Goal: Task Accomplishment & Management: Manage account settings

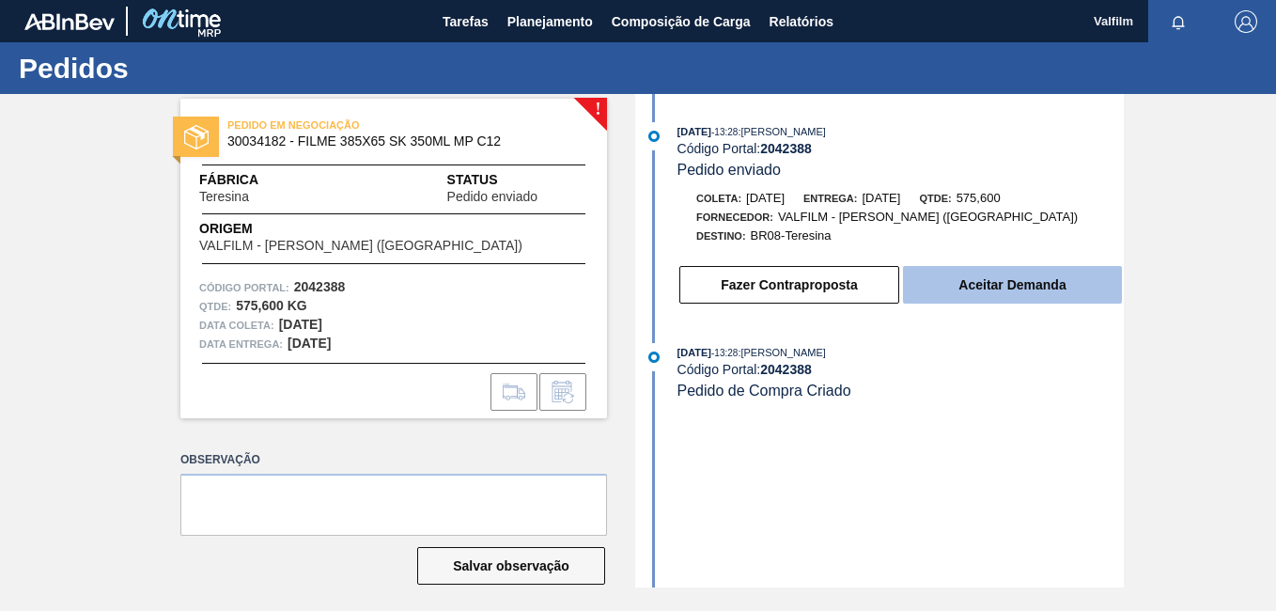
click at [1024, 282] on button "Aceitar Demanda" at bounding box center [1012, 285] width 219 height 38
click at [1006, 290] on button "Aceitar Demanda" at bounding box center [1012, 285] width 219 height 38
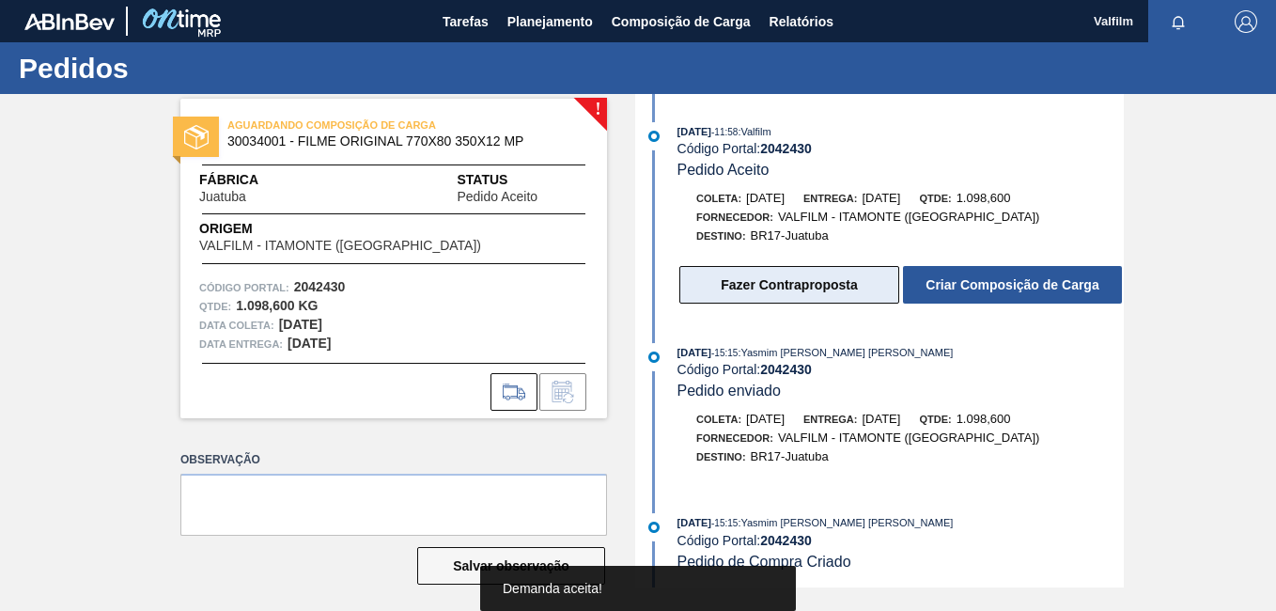
click at [832, 291] on button "Fazer Contraproposta" at bounding box center [789, 285] width 220 height 38
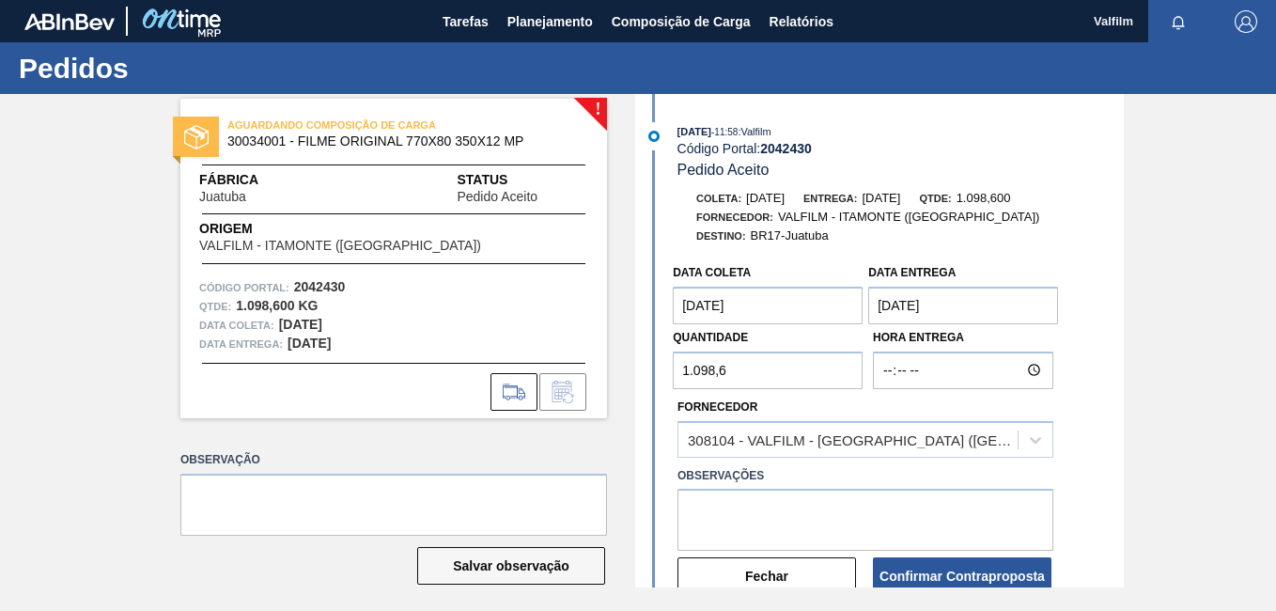
click at [722, 304] on coleta "[DATE]" at bounding box center [768, 305] width 190 height 38
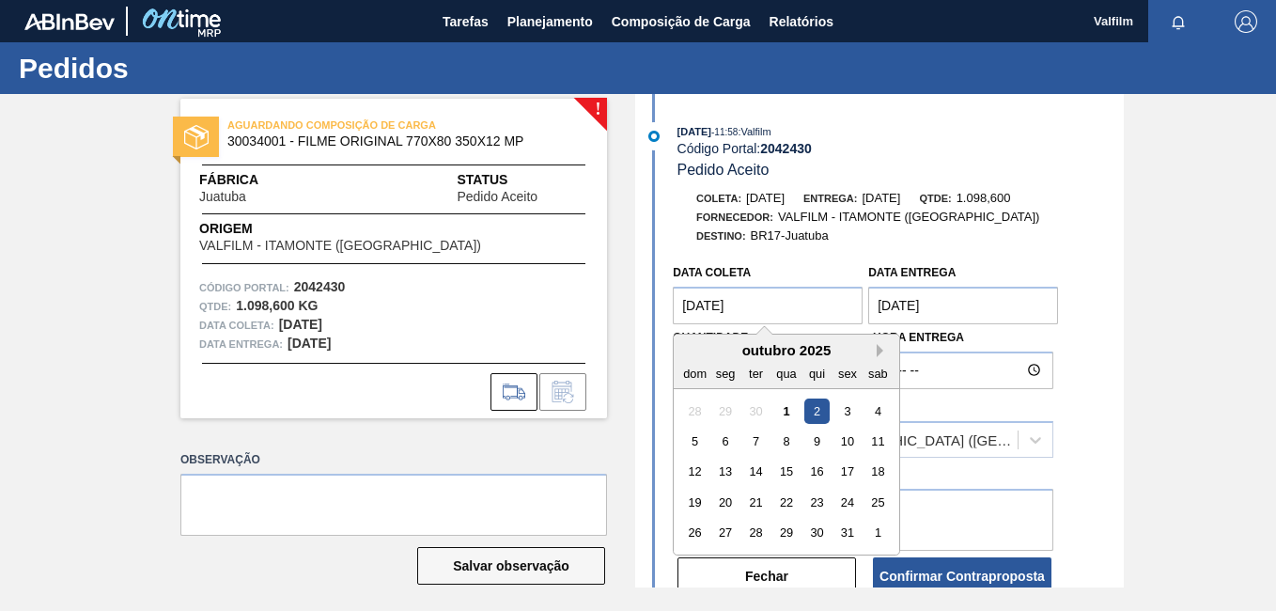
click at [881, 347] on button "Next Month" at bounding box center [882, 350] width 13 height 13
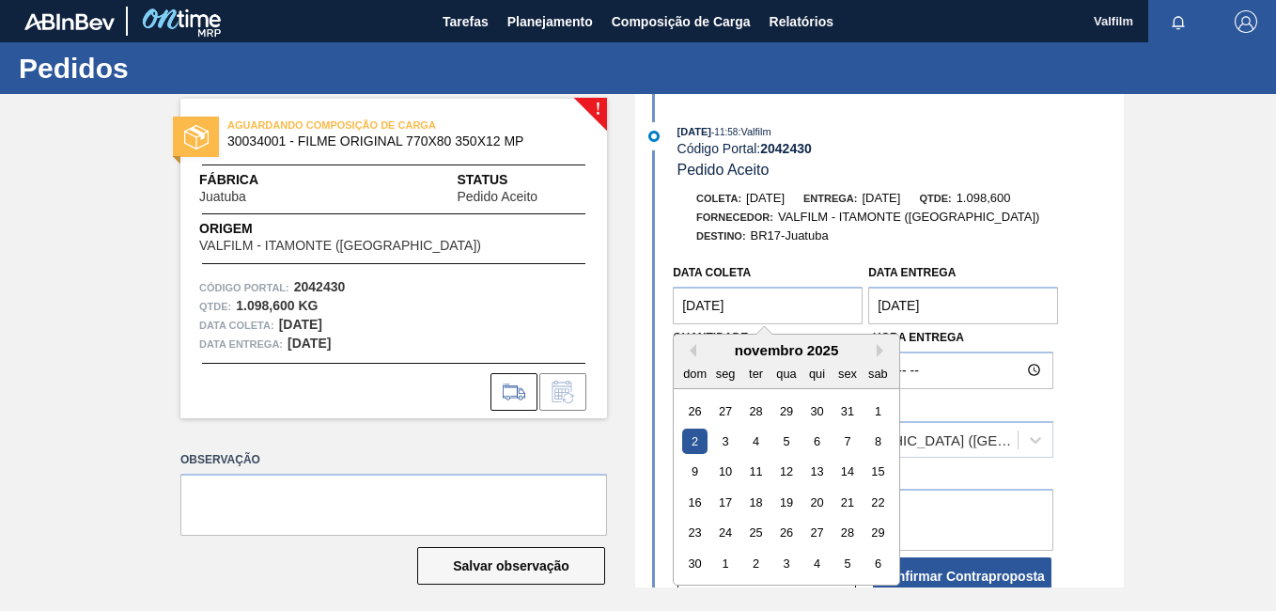
click at [688, 357] on div "novembro 2025" at bounding box center [785, 350] width 225 height 16
click at [688, 350] on button "Previous Month" at bounding box center [689, 350] width 13 height 13
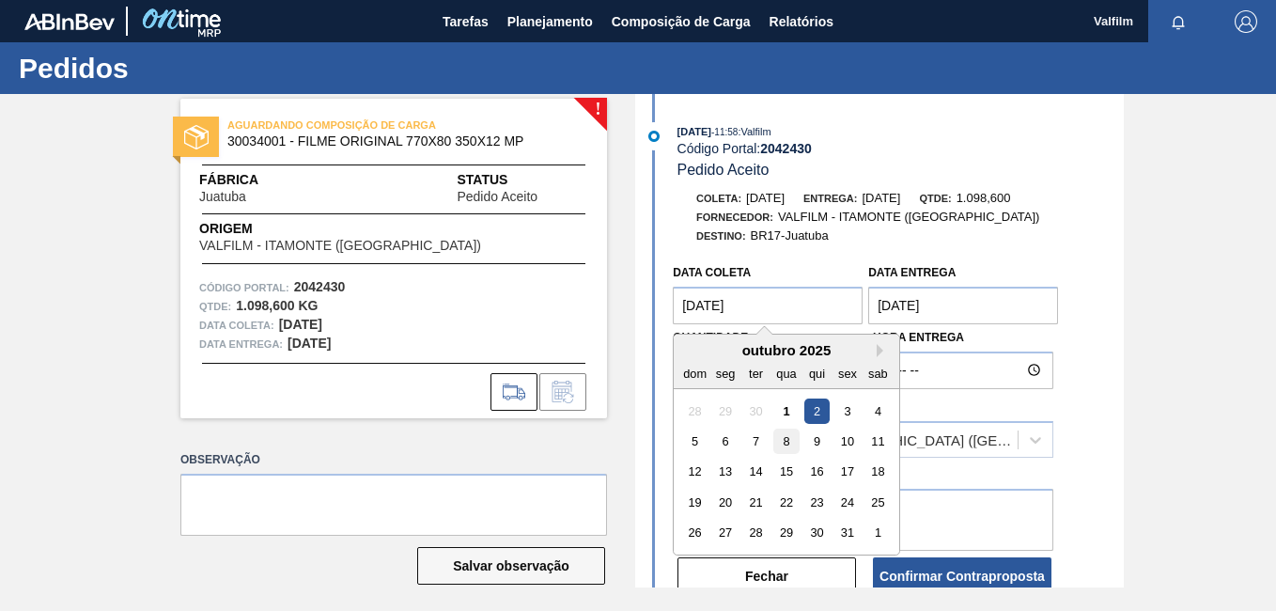
click at [788, 441] on div "8" at bounding box center [786, 440] width 25 height 25
type coleta "08/10/2025"
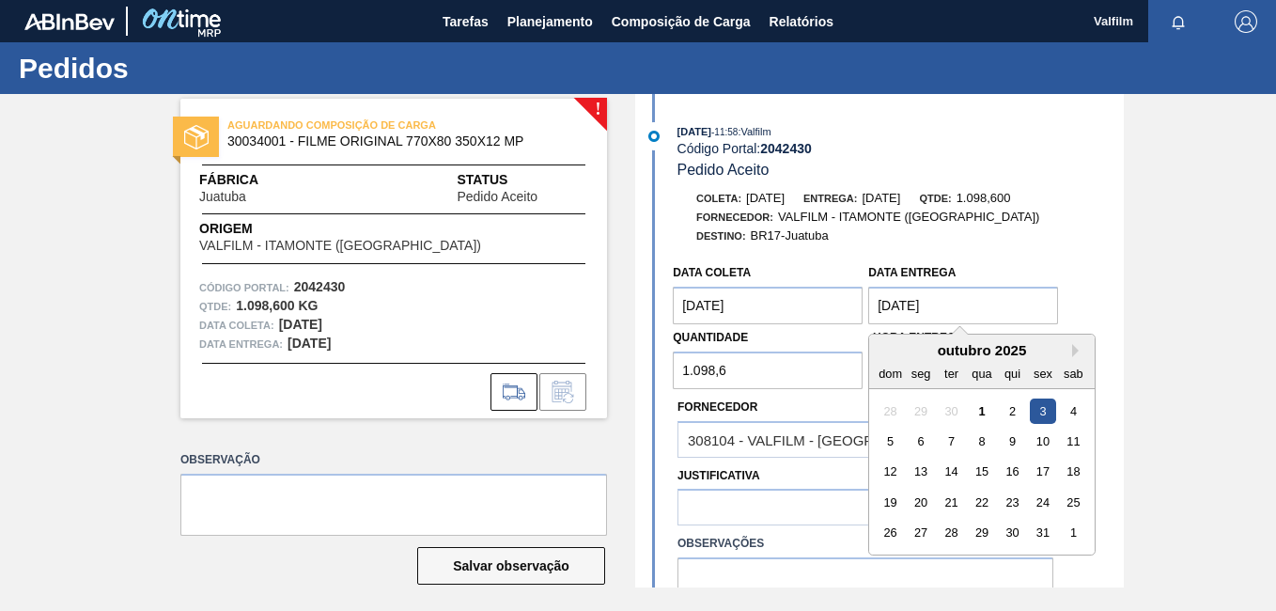
click at [905, 301] on entrega "03/10/2025" at bounding box center [963, 305] width 190 height 38
click at [1014, 443] on div "9" at bounding box center [1011, 440] width 25 height 25
type entrega "09/10/2025"
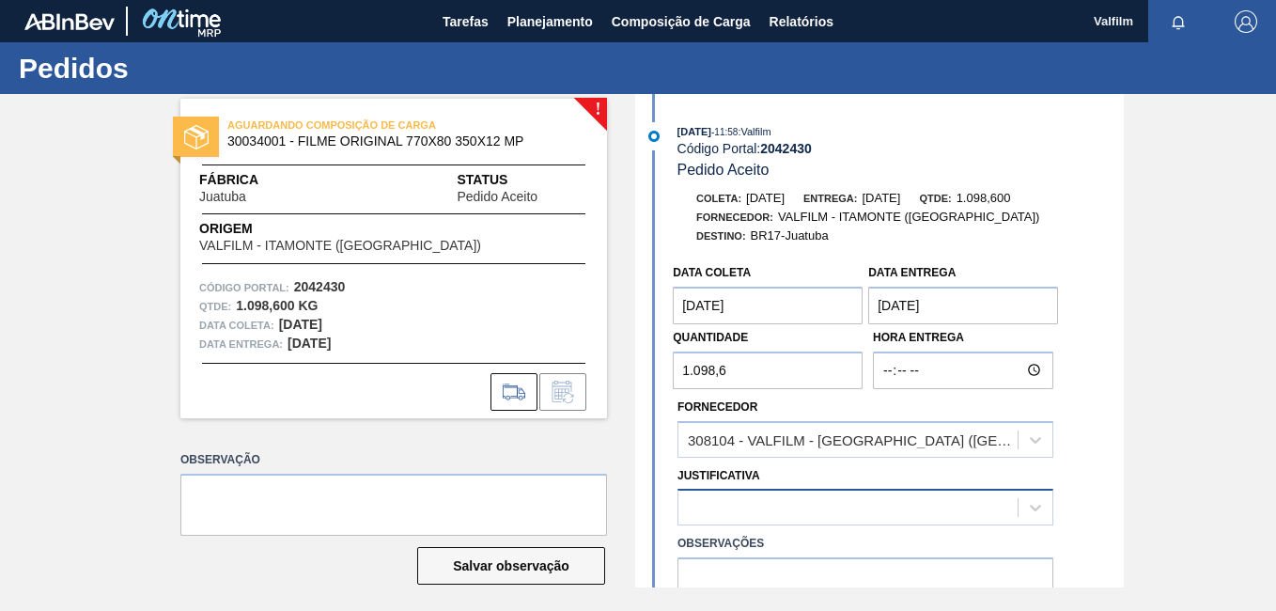
click at [777, 503] on div at bounding box center [847, 507] width 339 height 27
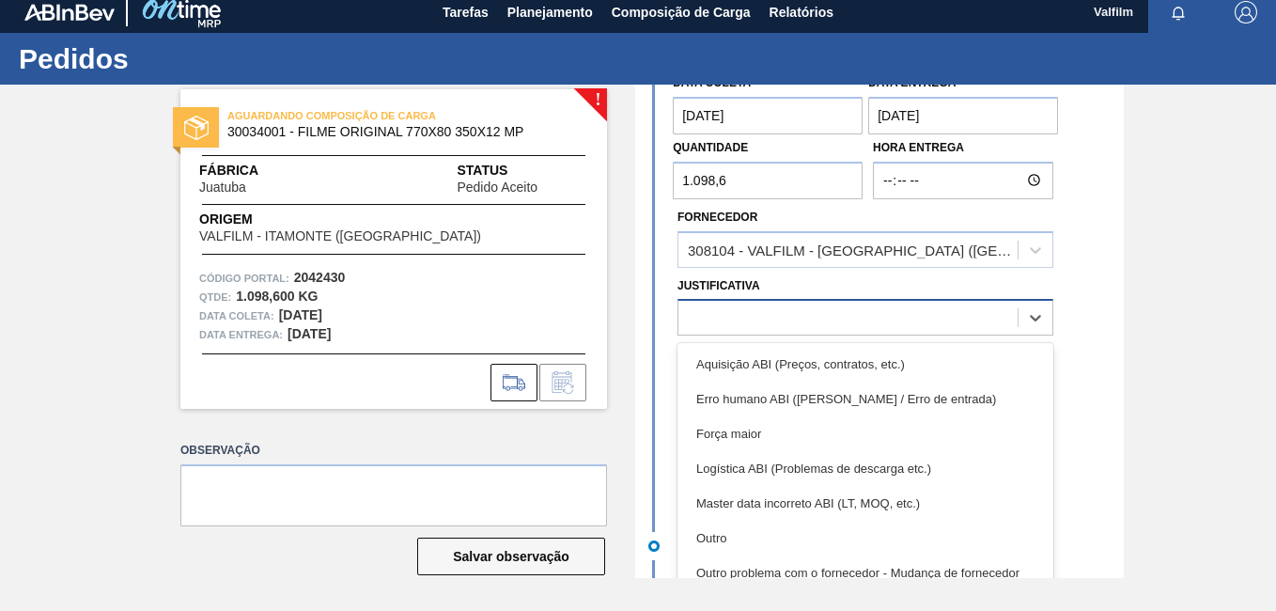
scroll to position [188, 0]
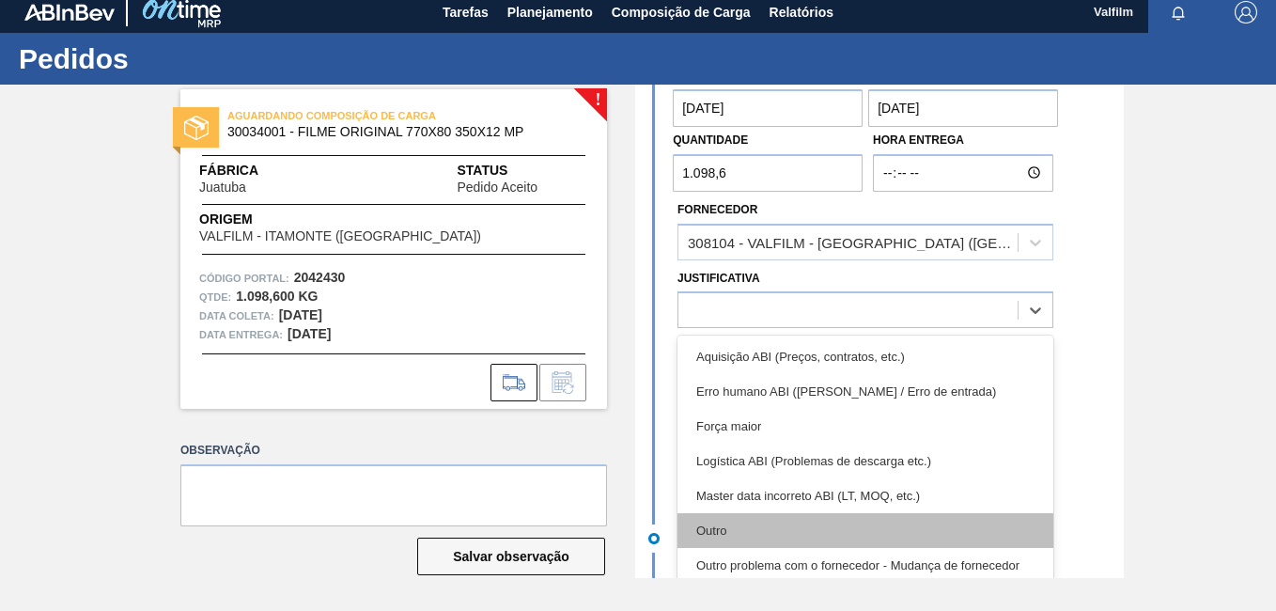
click at [768, 519] on div "Outro" at bounding box center [865, 530] width 376 height 35
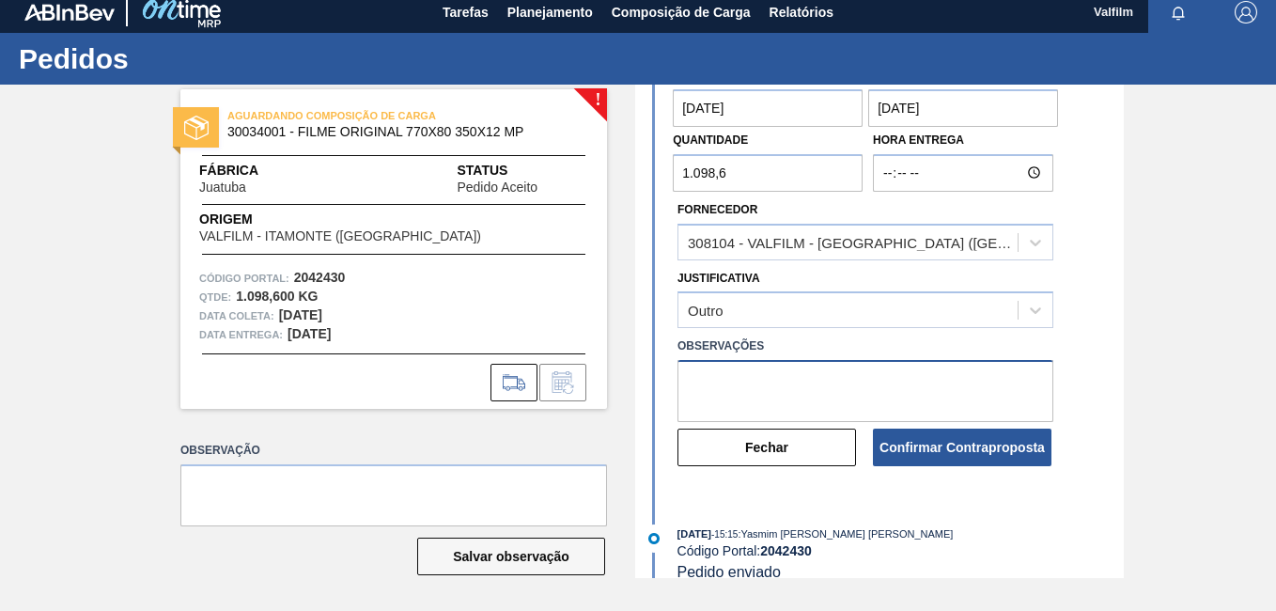
click at [784, 385] on textarea at bounding box center [865, 391] width 376 height 62
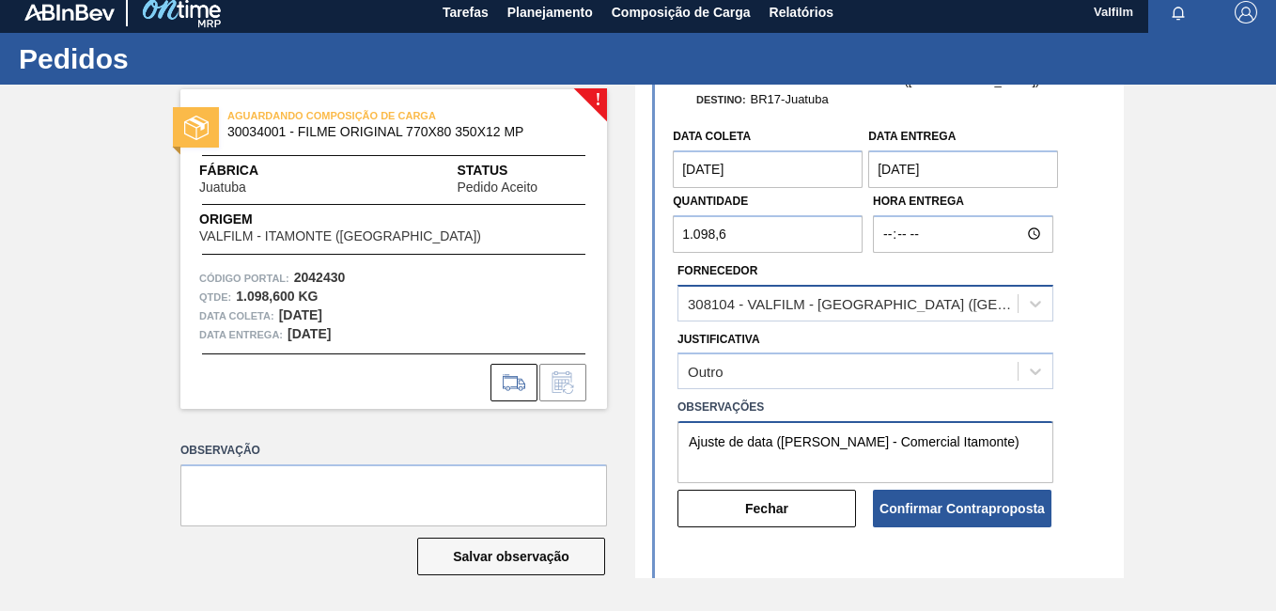
scroll to position [94, 0]
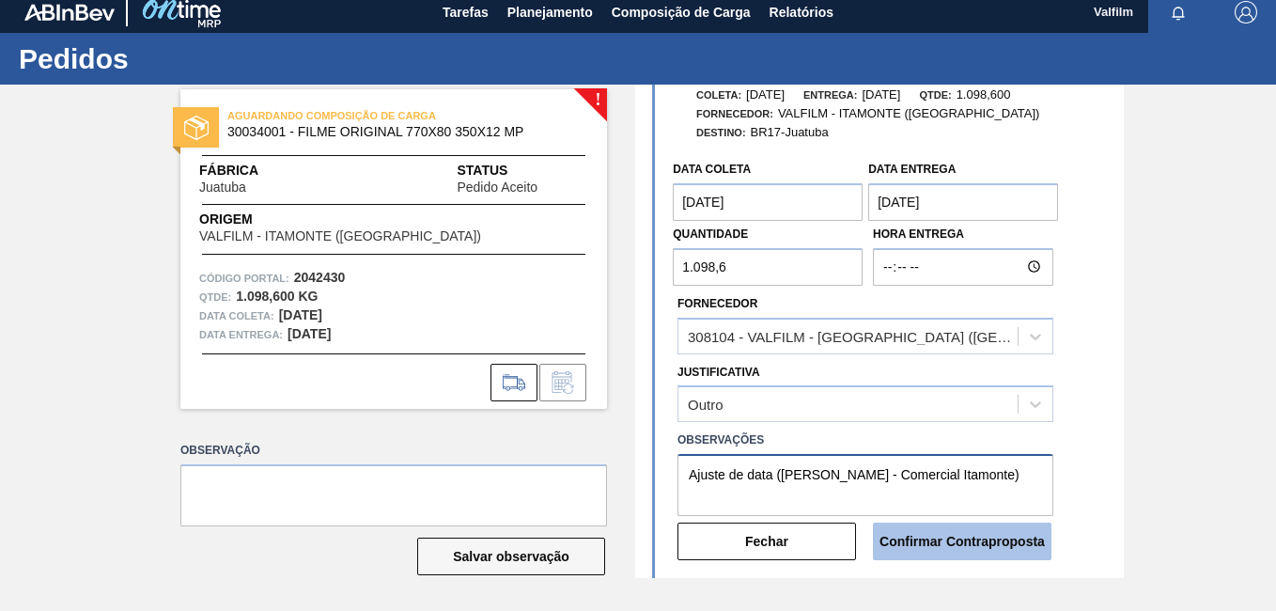
type textarea "Ajuste de data (Ana Carolina - Comercial Itamonte)"
click at [968, 553] on button "Confirmar Contraproposta" at bounding box center [962, 541] width 178 height 38
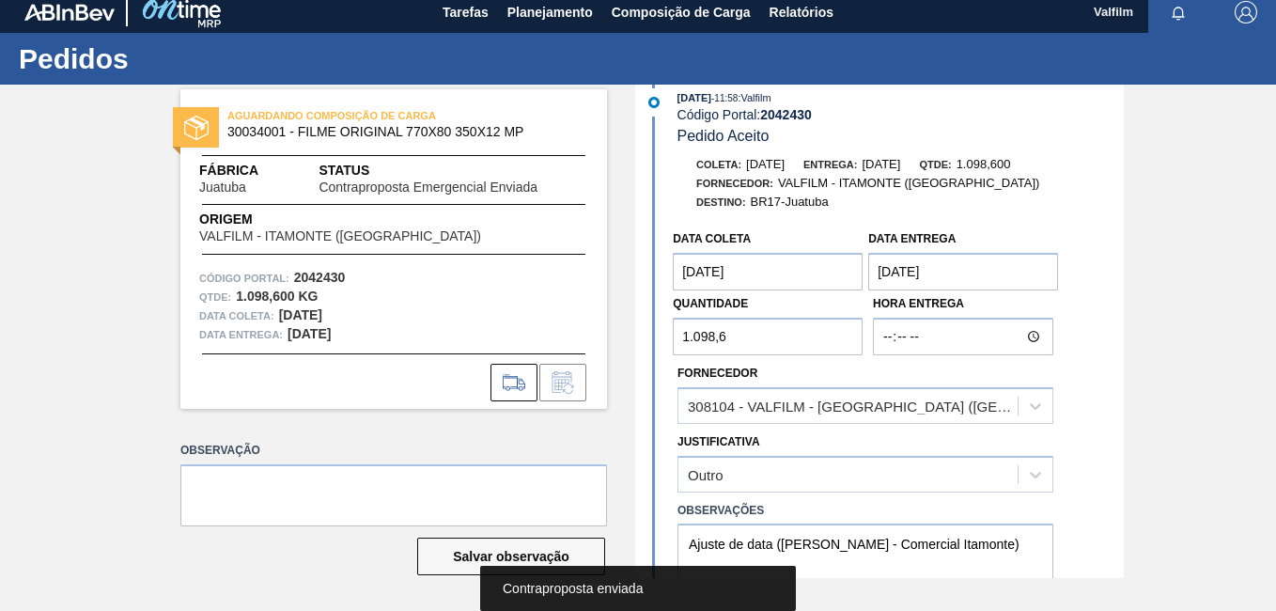
scroll to position [282, 0]
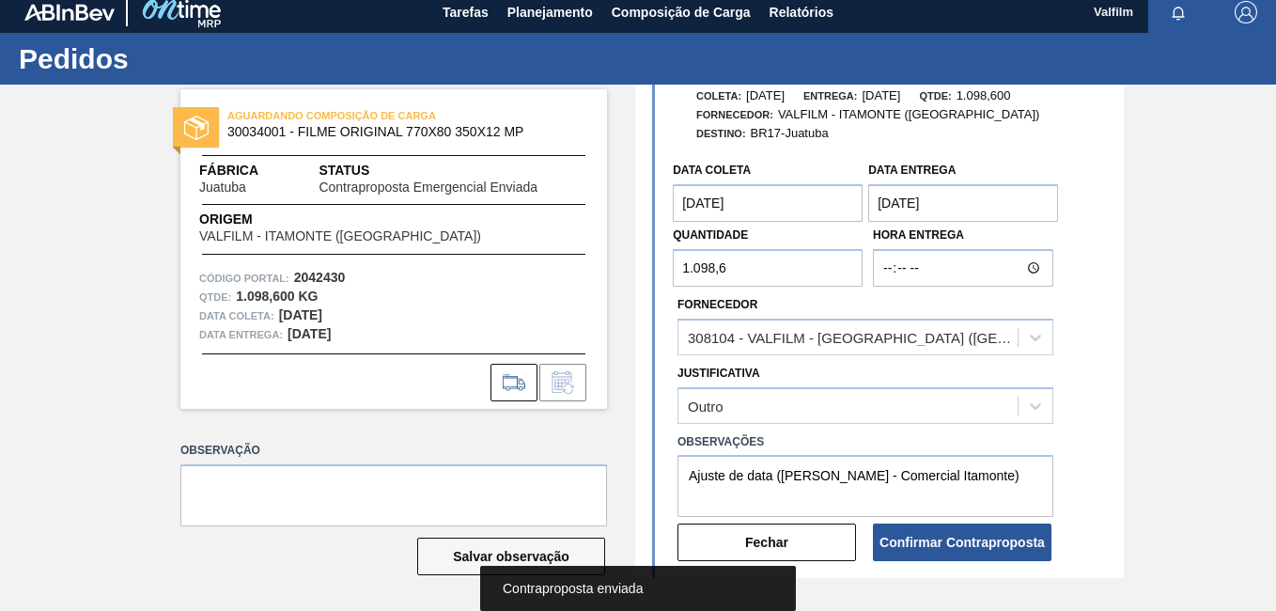
click at [816, 522] on div "Fechar" at bounding box center [767, 541] width 195 height 41
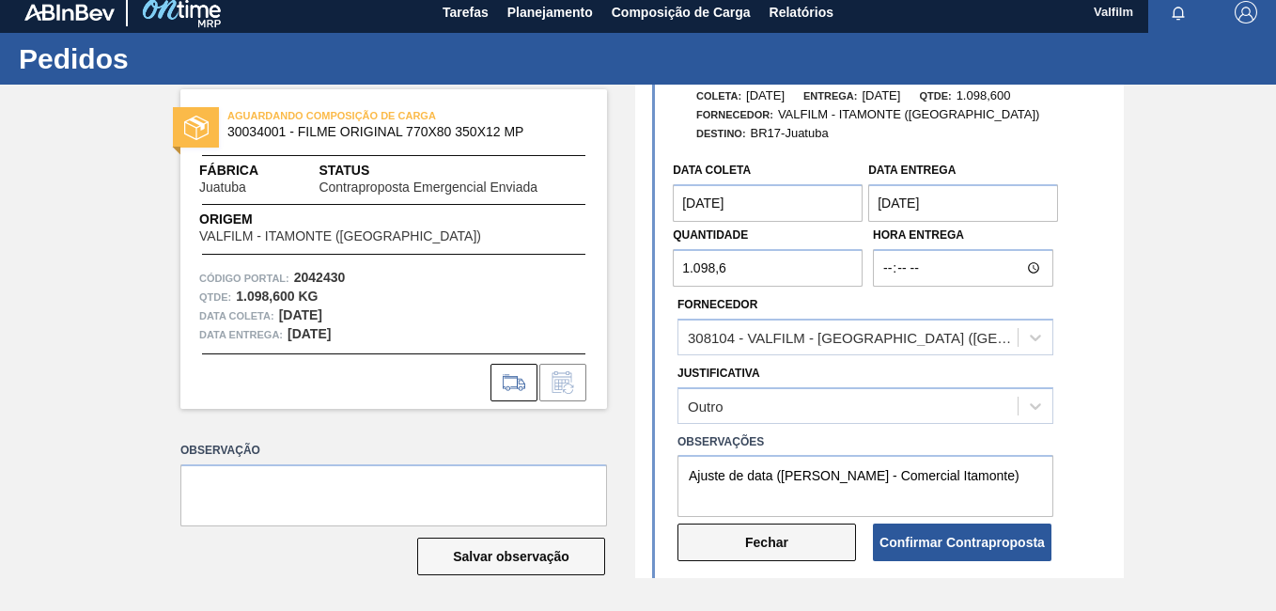
click at [822, 534] on button "Fechar" at bounding box center [766, 542] width 178 height 38
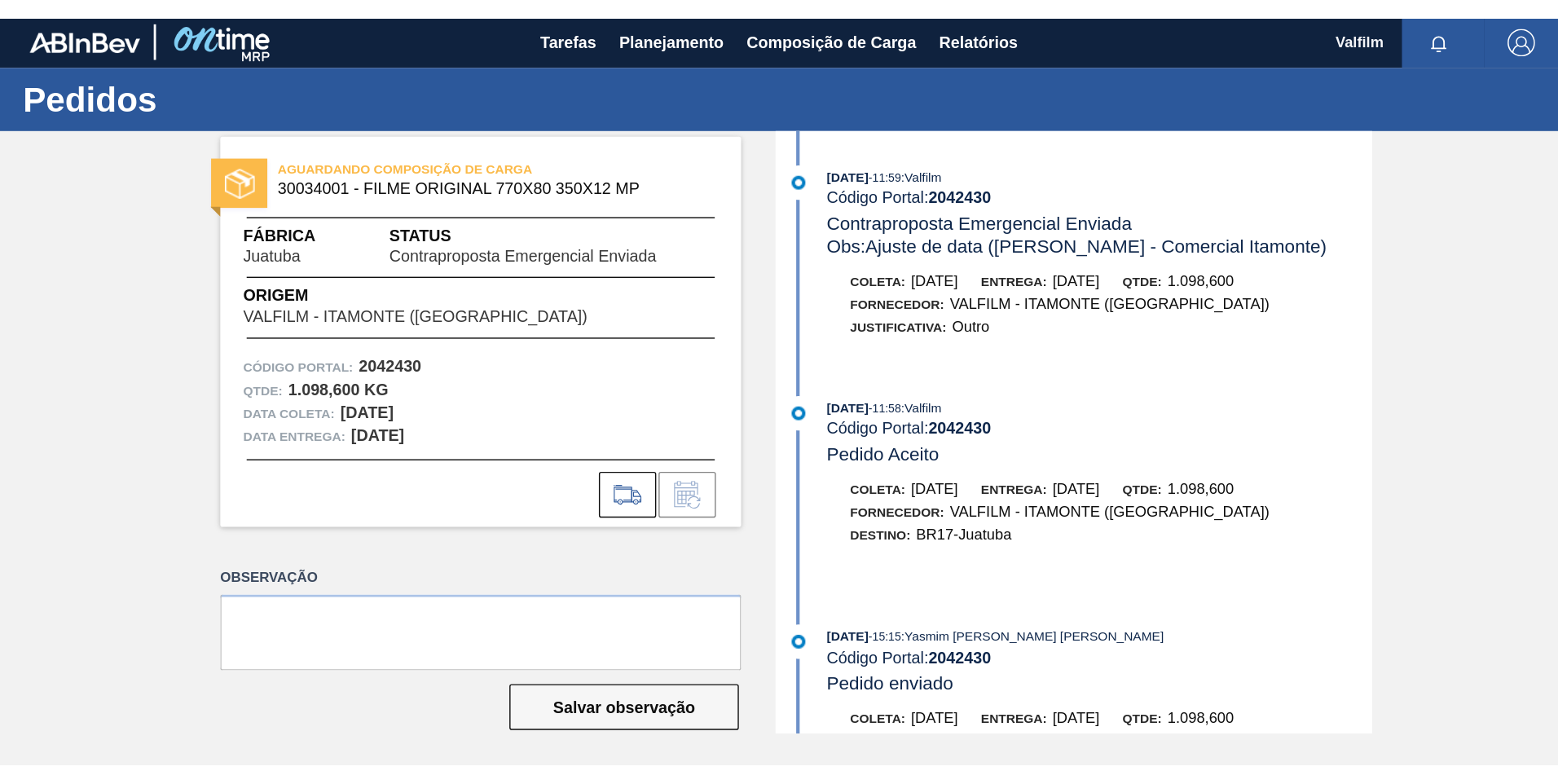
scroll to position [0, 0]
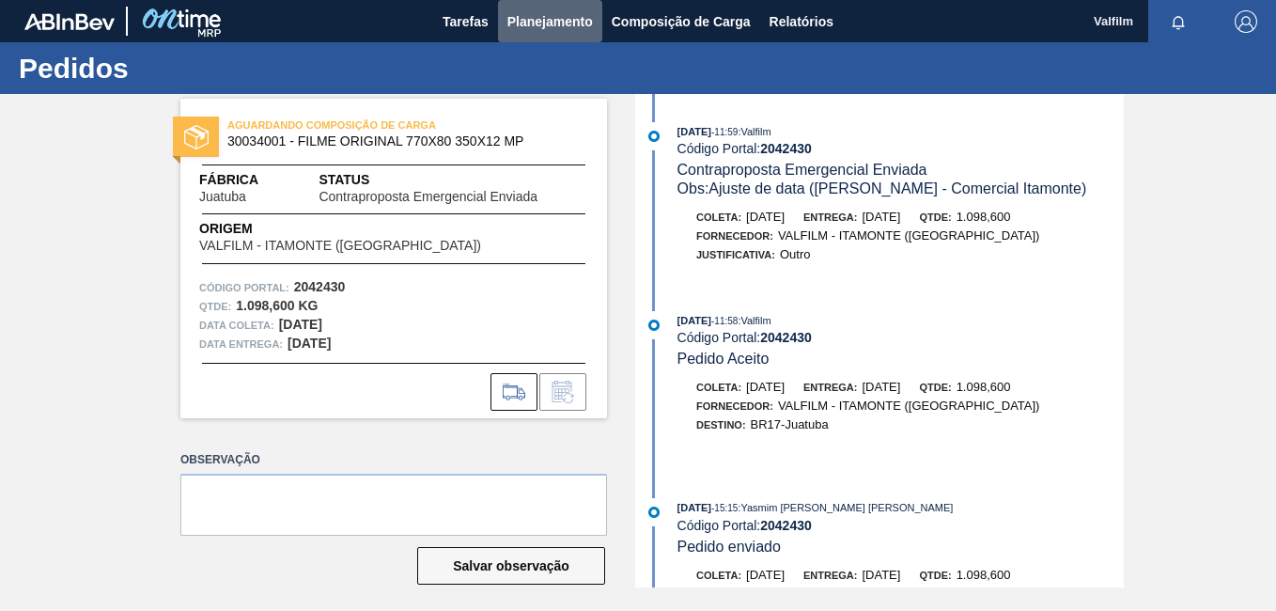
drag, startPoint x: 557, startPoint y: 21, endPoint x: 517, endPoint y: 61, distance: 57.1
click at [557, 22] on span "Planejamento" at bounding box center [549, 21] width 85 height 23
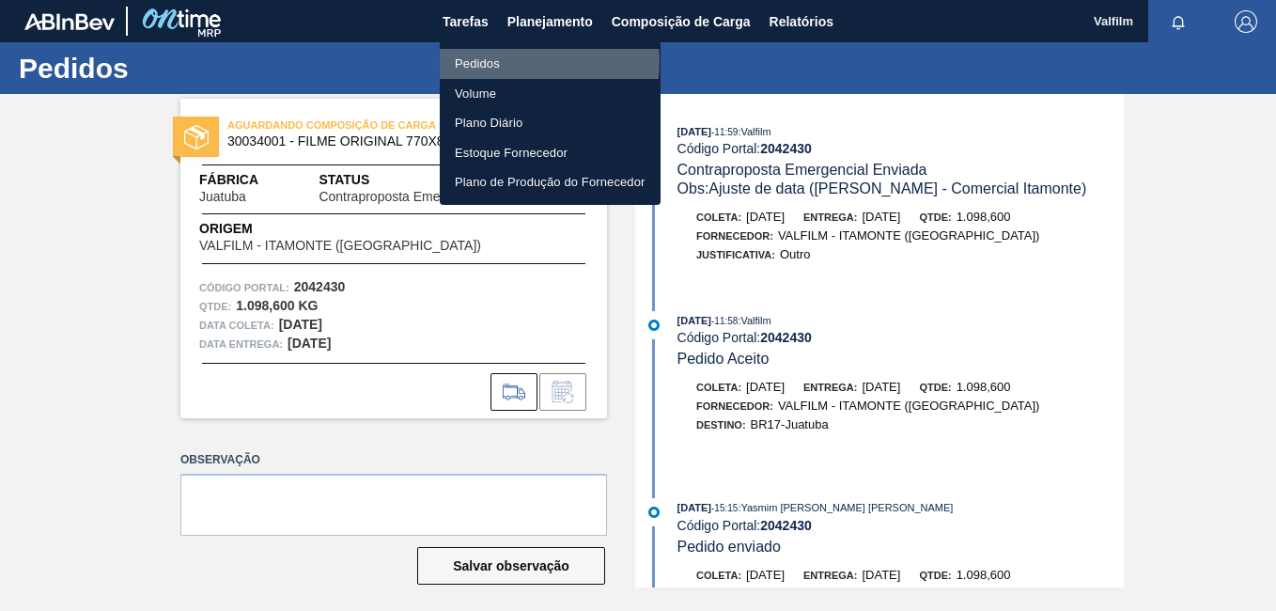
click at [515, 60] on li "Pedidos" at bounding box center [550, 64] width 221 height 30
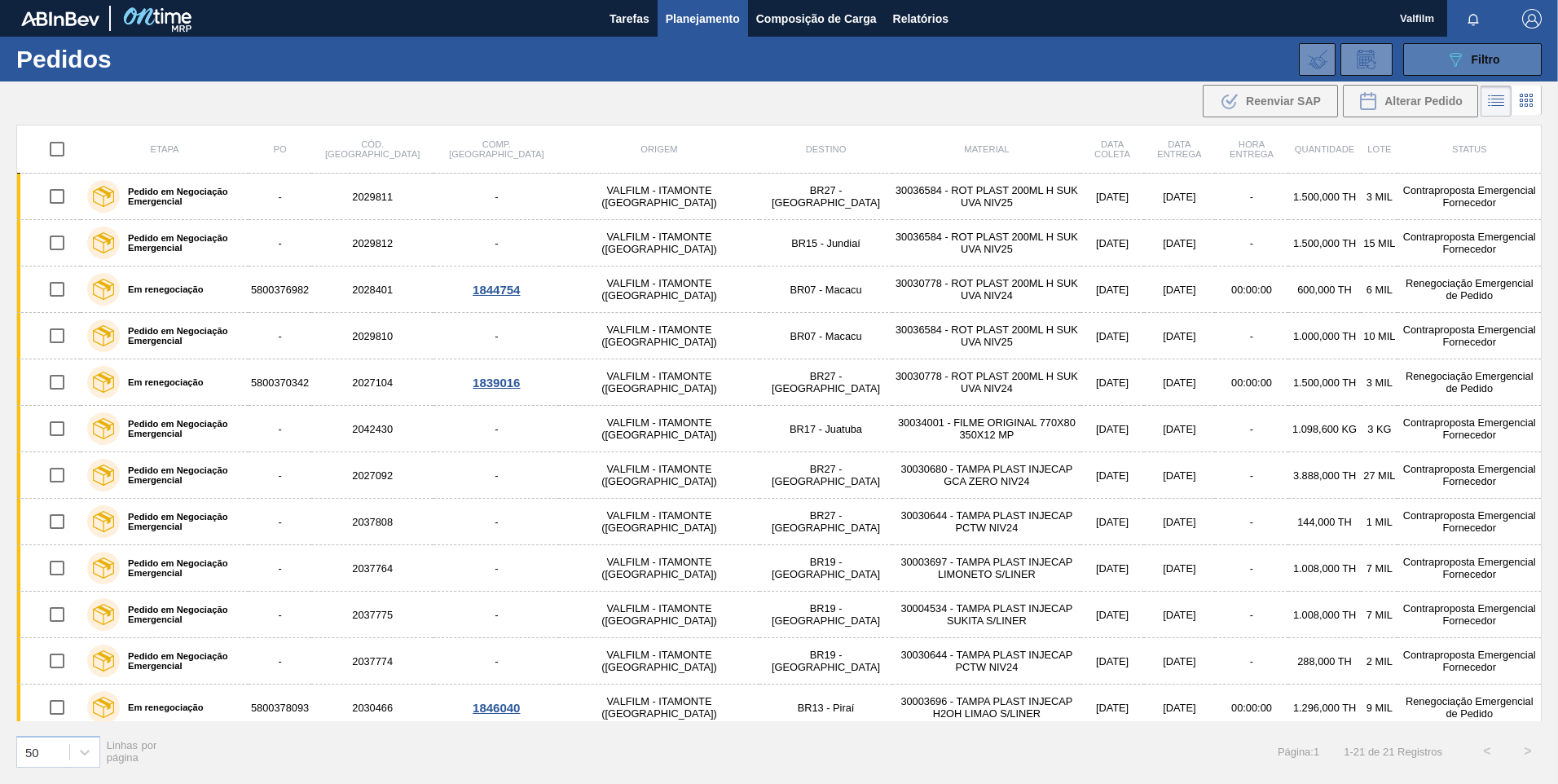
click at [1106, 62] on div "089F7B8B-B2A5-4AFE-B5C0-19BA573D28AC Filtro" at bounding box center [1472, 59] width 55 height 20
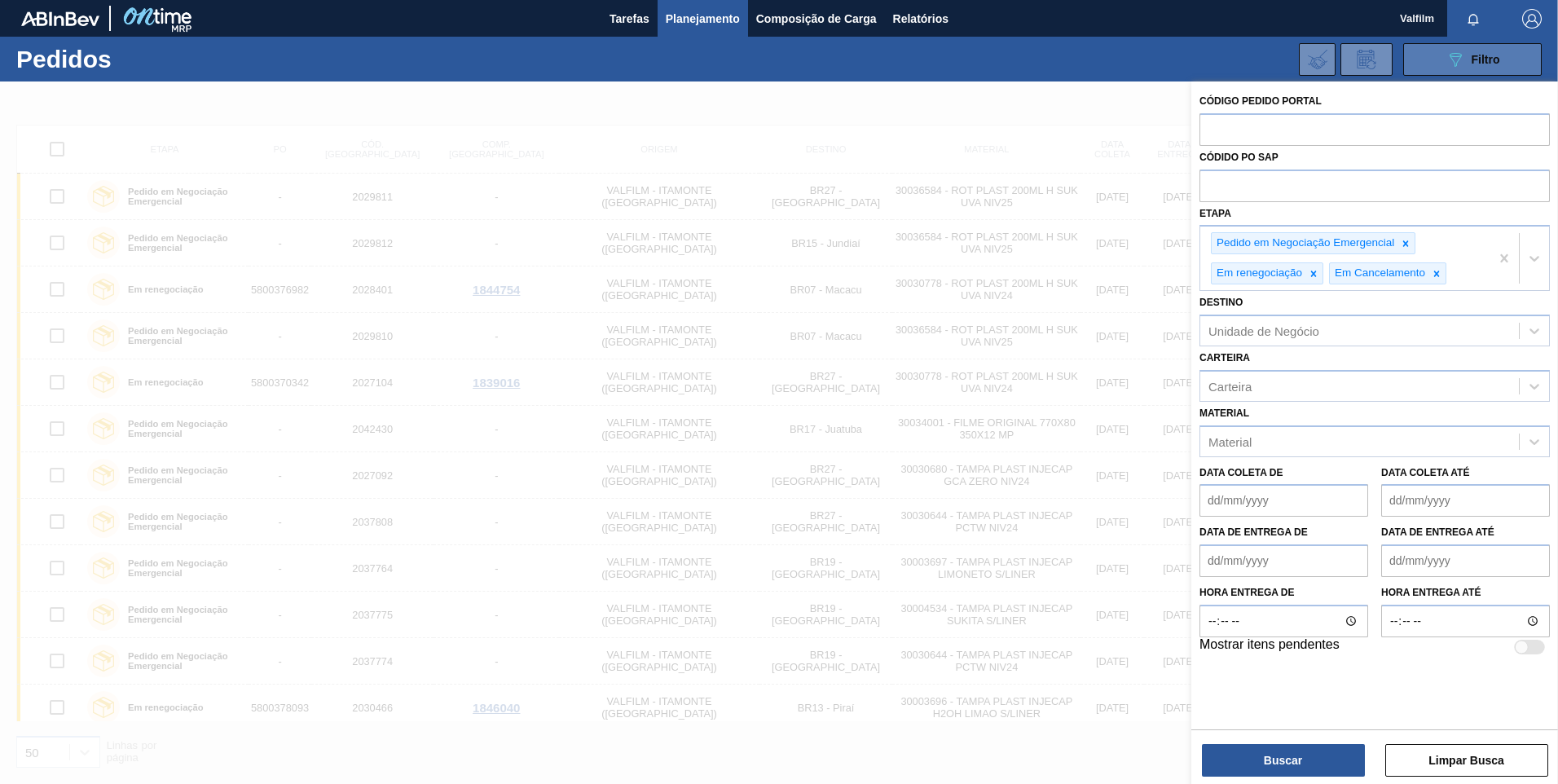
click at [1106, 62] on div "089F7B8B-B2A5-4AFE-B5C0-19BA573D28AC Filtro" at bounding box center [1472, 59] width 55 height 20
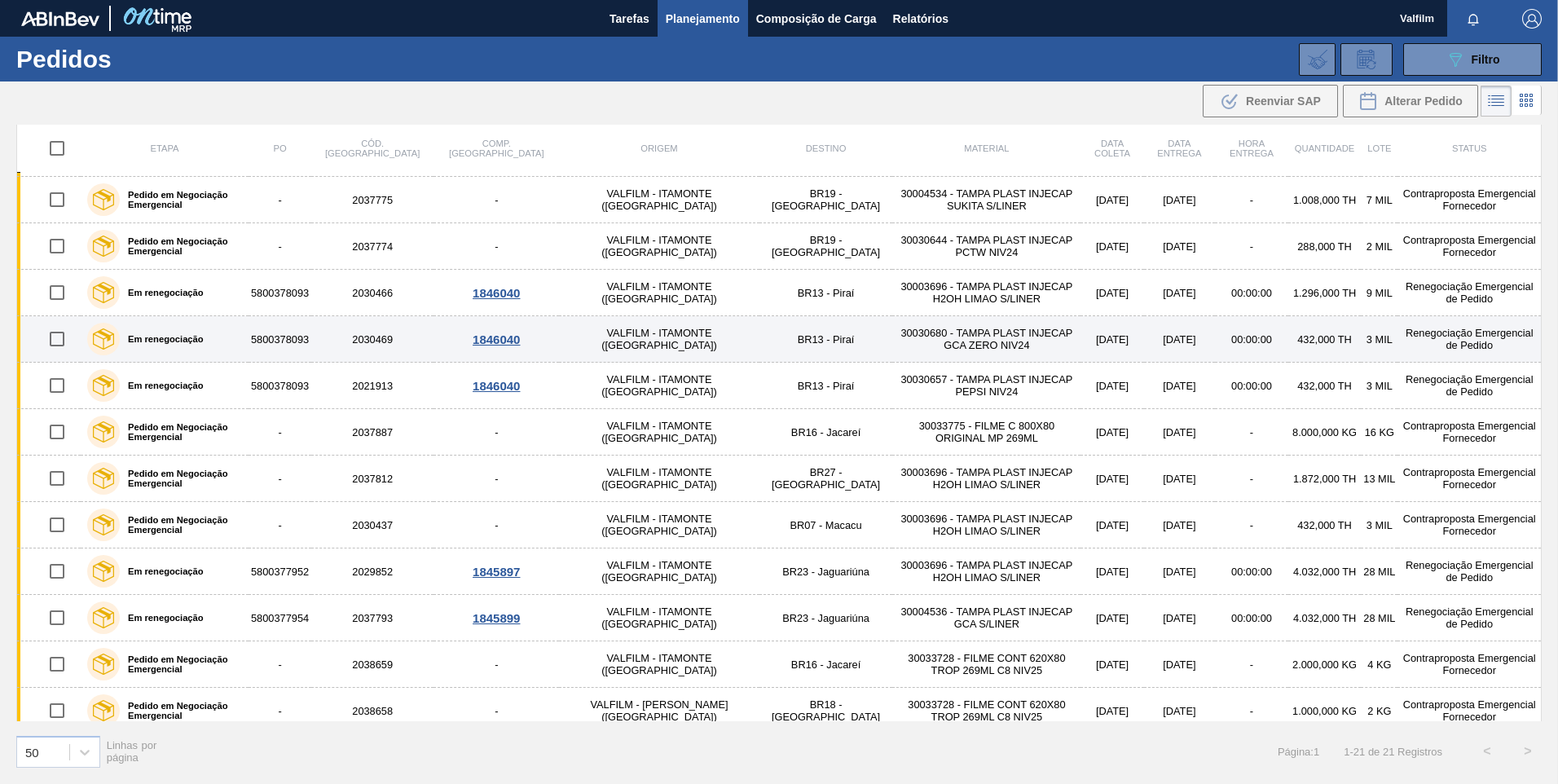
scroll to position [428, 0]
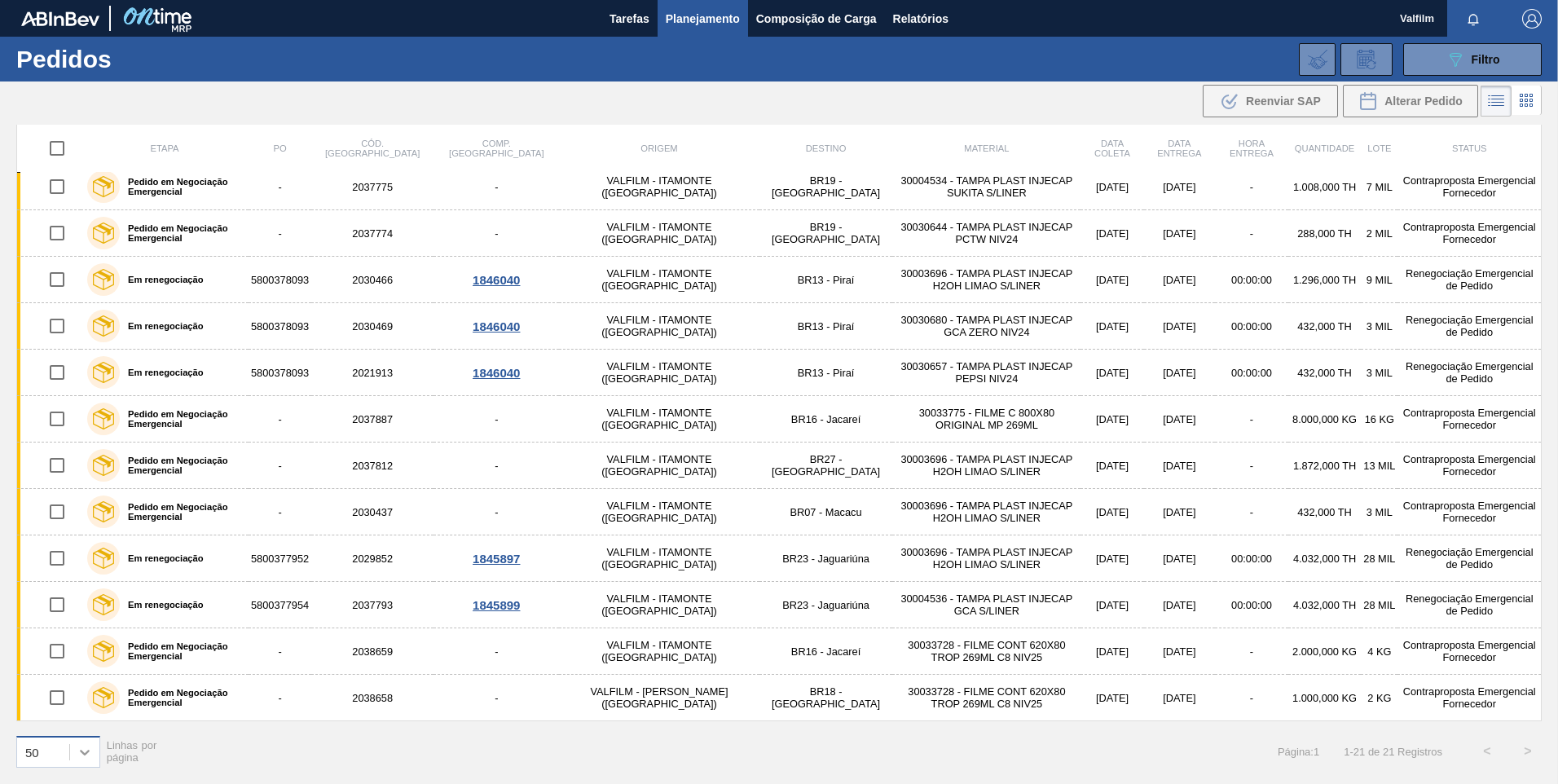
click at [74, 529] on div at bounding box center [85, 752] width 29 height 29
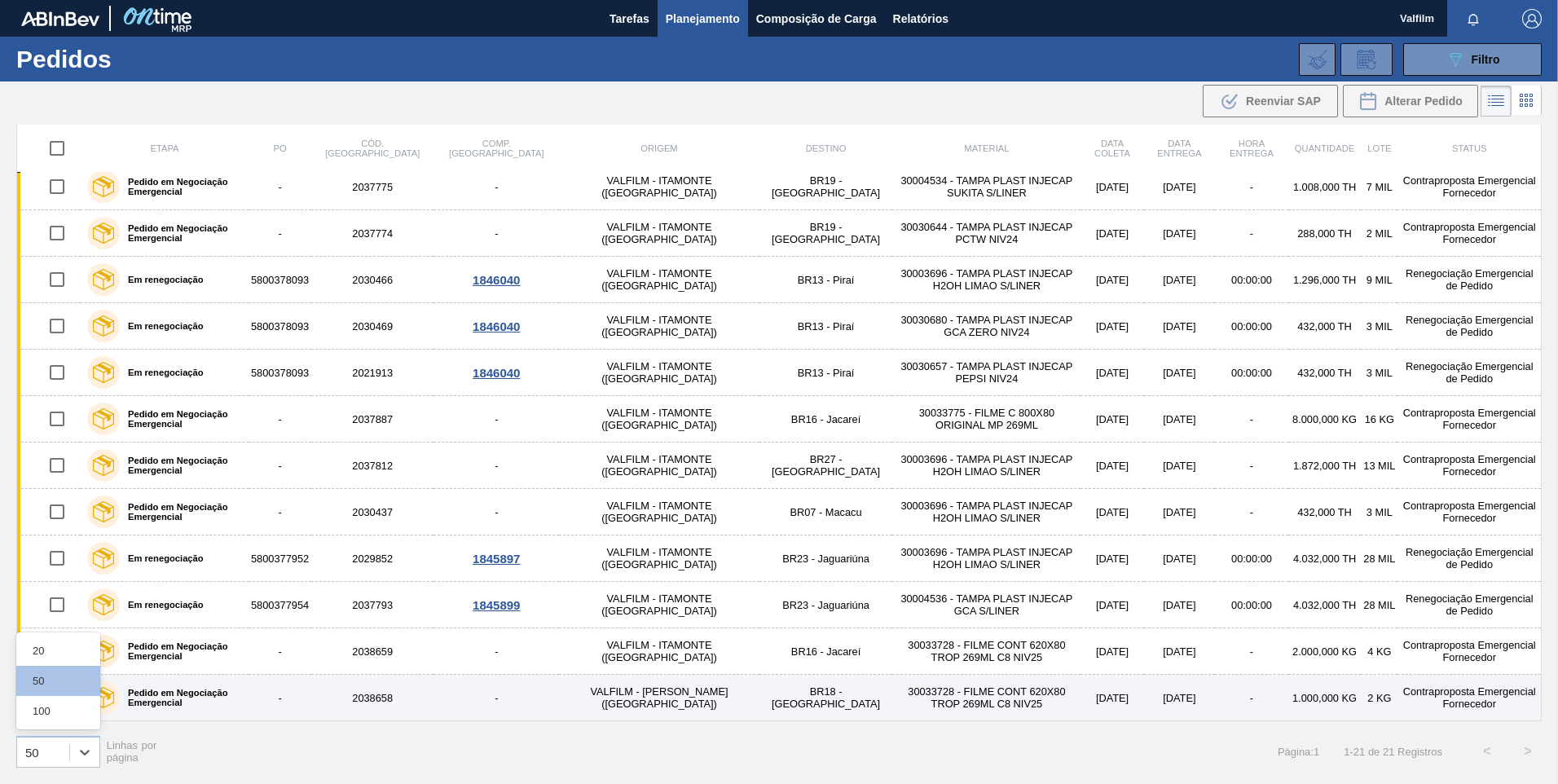
click at [61, 529] on div "100" at bounding box center [58, 710] width 84 height 30
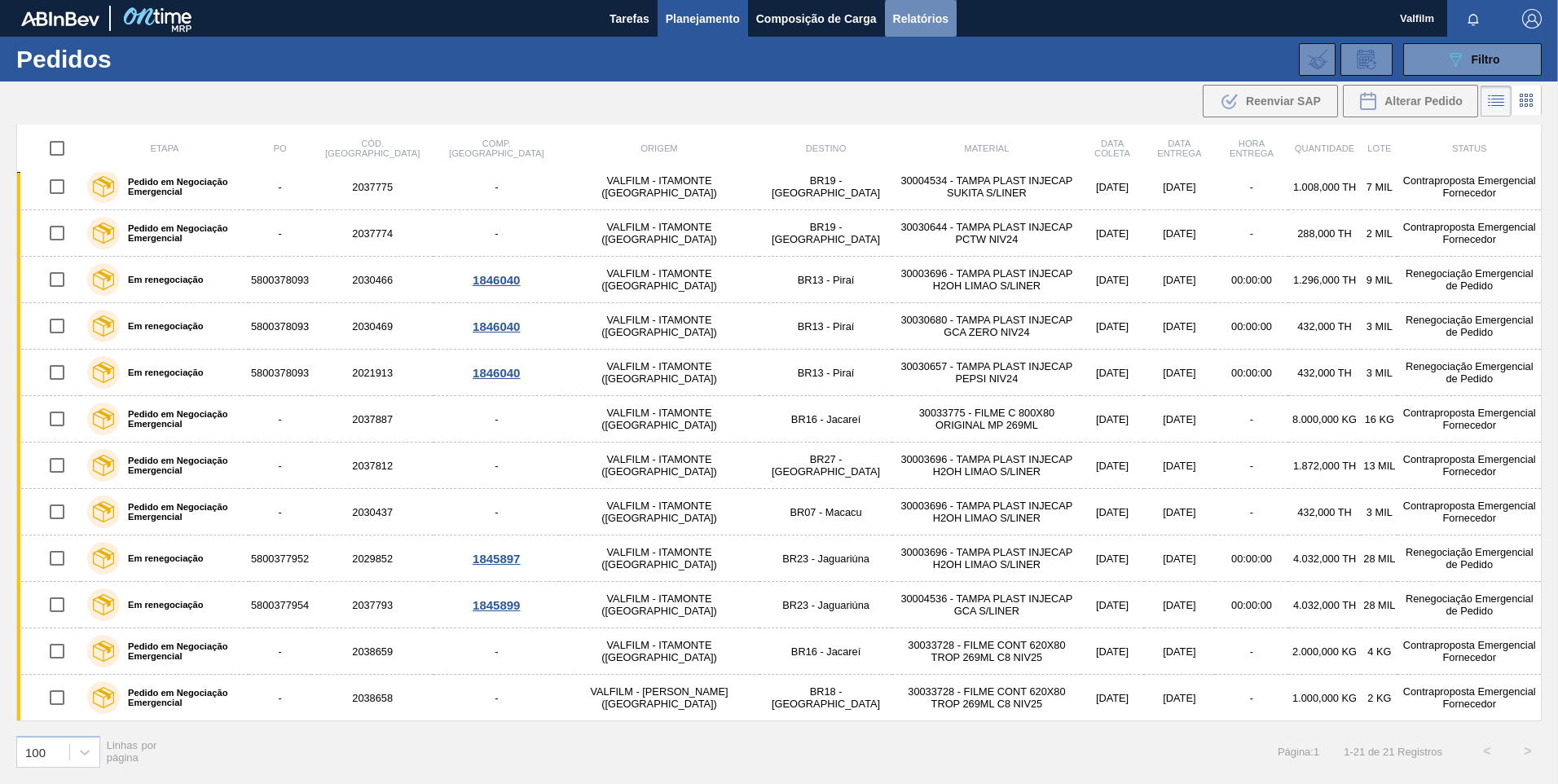
click at [934, 23] on span "Relatórios" at bounding box center [920, 18] width 56 height 20
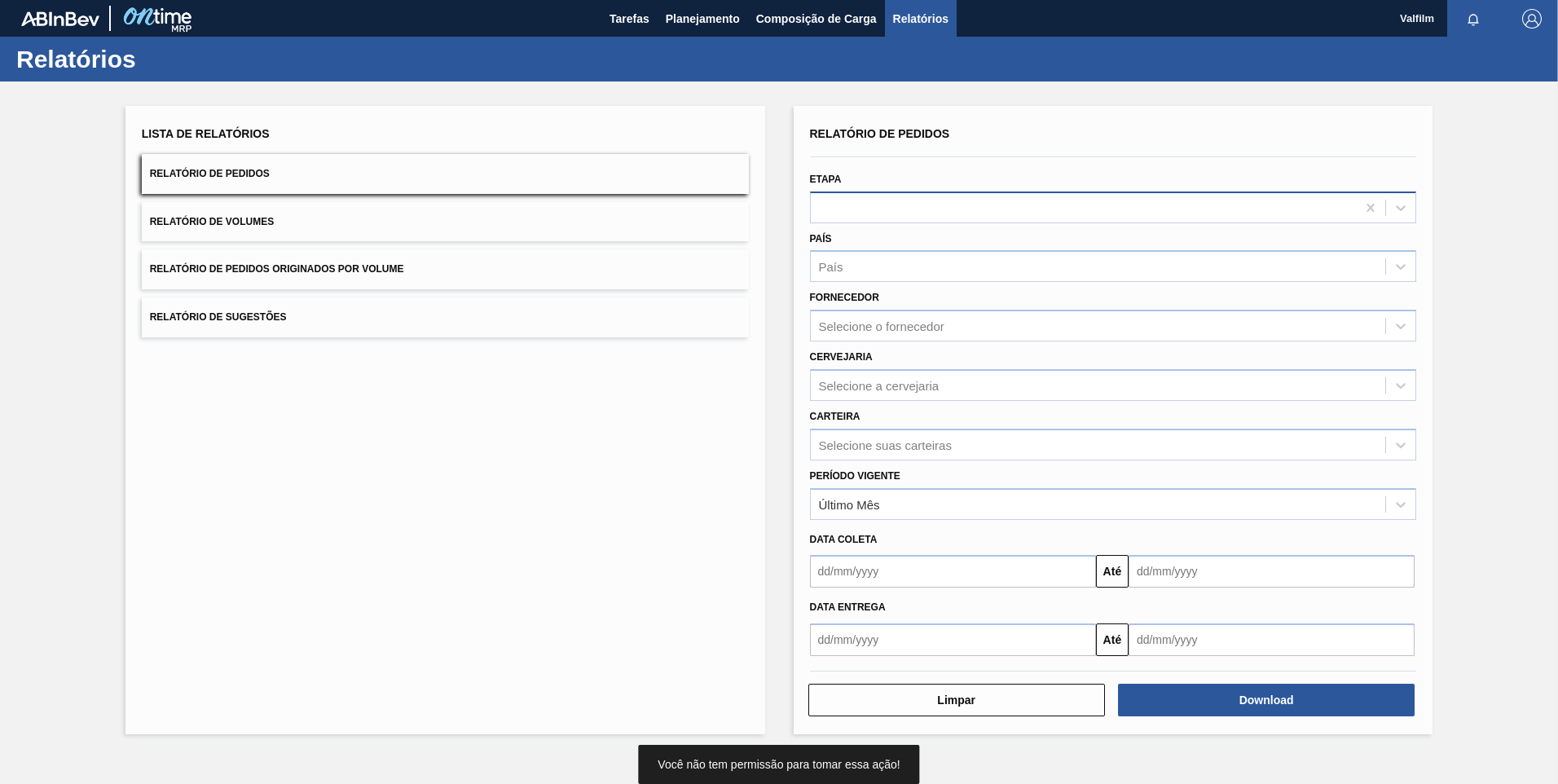
click at [860, 200] on div at bounding box center [1083, 206] width 546 height 23
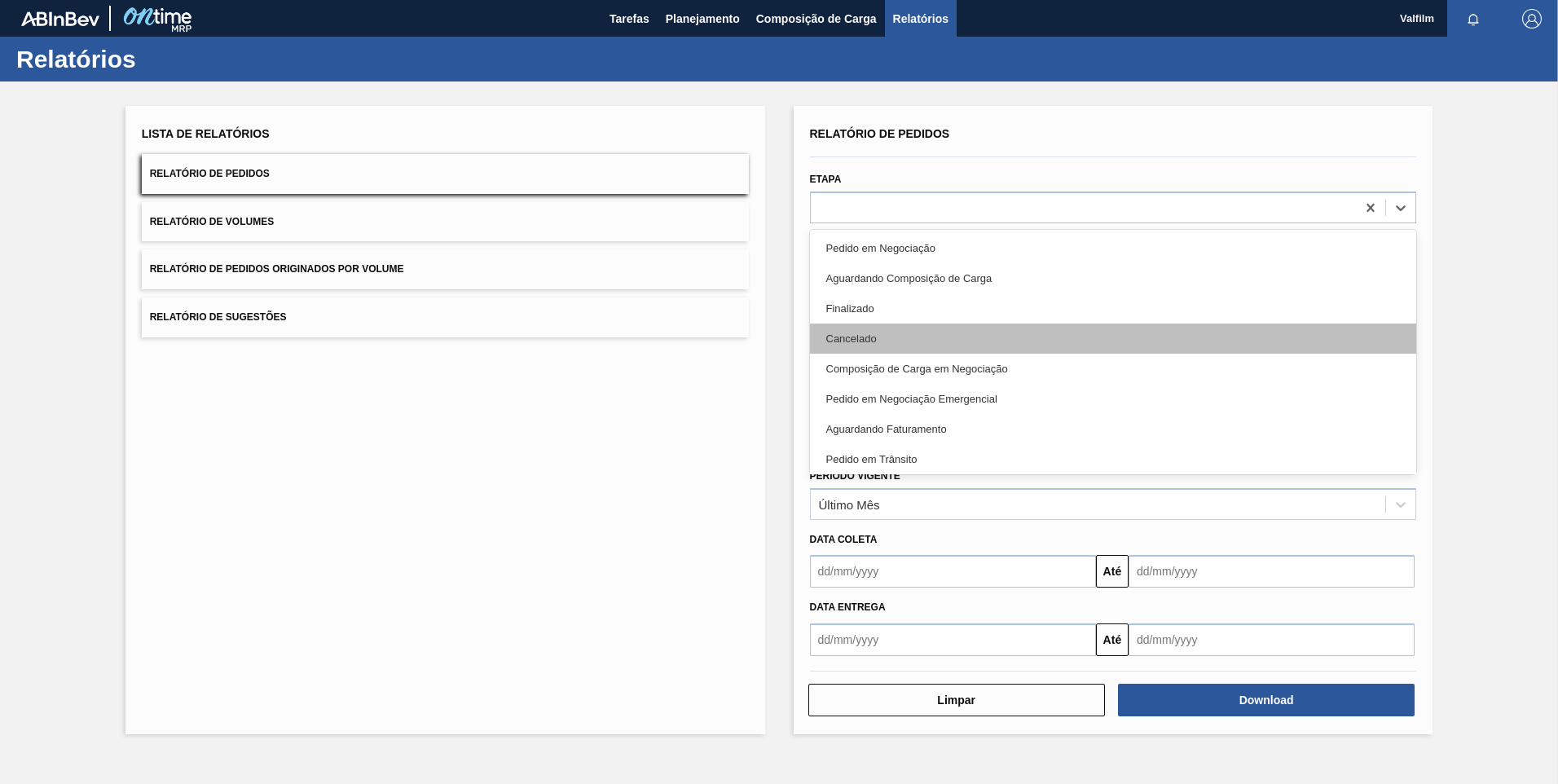
click at [894, 324] on div "Cancelado" at bounding box center [1114, 338] width 607 height 30
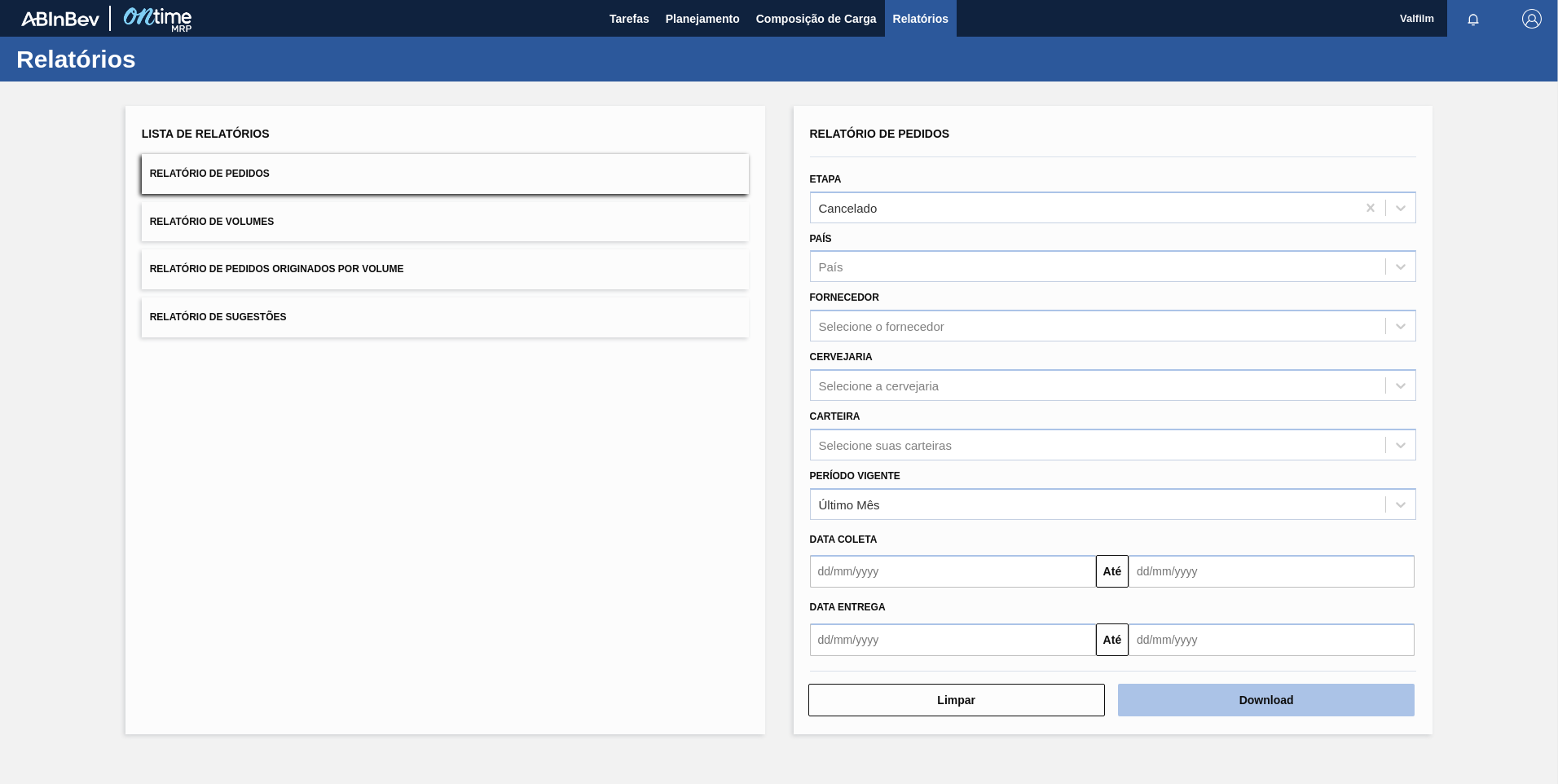
click at [1106, 529] on button "Download" at bounding box center [1267, 700] width 297 height 33
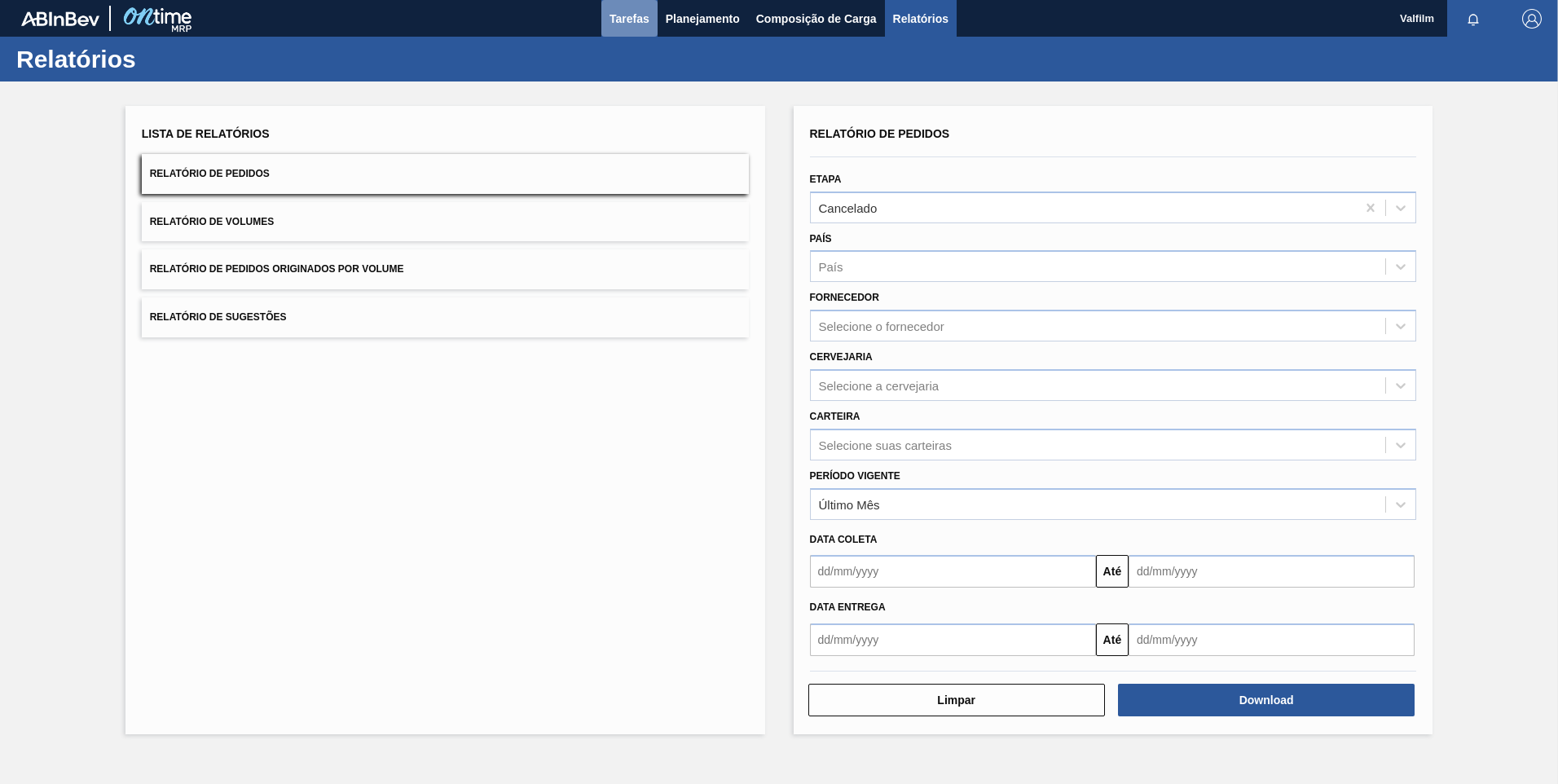
click at [638, 20] on span "Tarefas" at bounding box center [630, 18] width 40 height 20
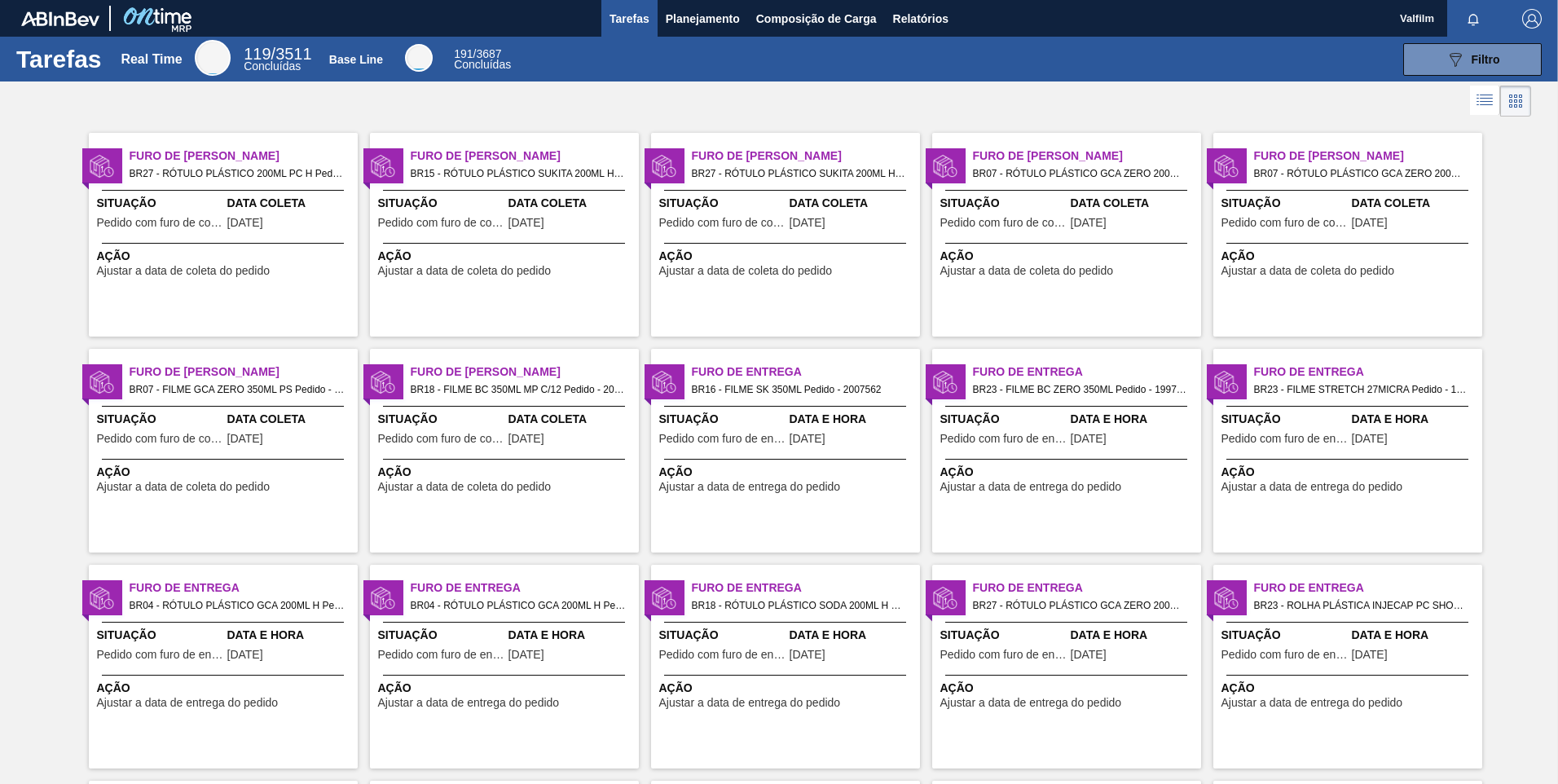
click at [595, 236] on div "Furo de Coleta BR15 - RÓTULO PLÁSTICO SUKITA 200ML H Pedido - 2002403 Situação …" at bounding box center [504, 234] width 269 height 204
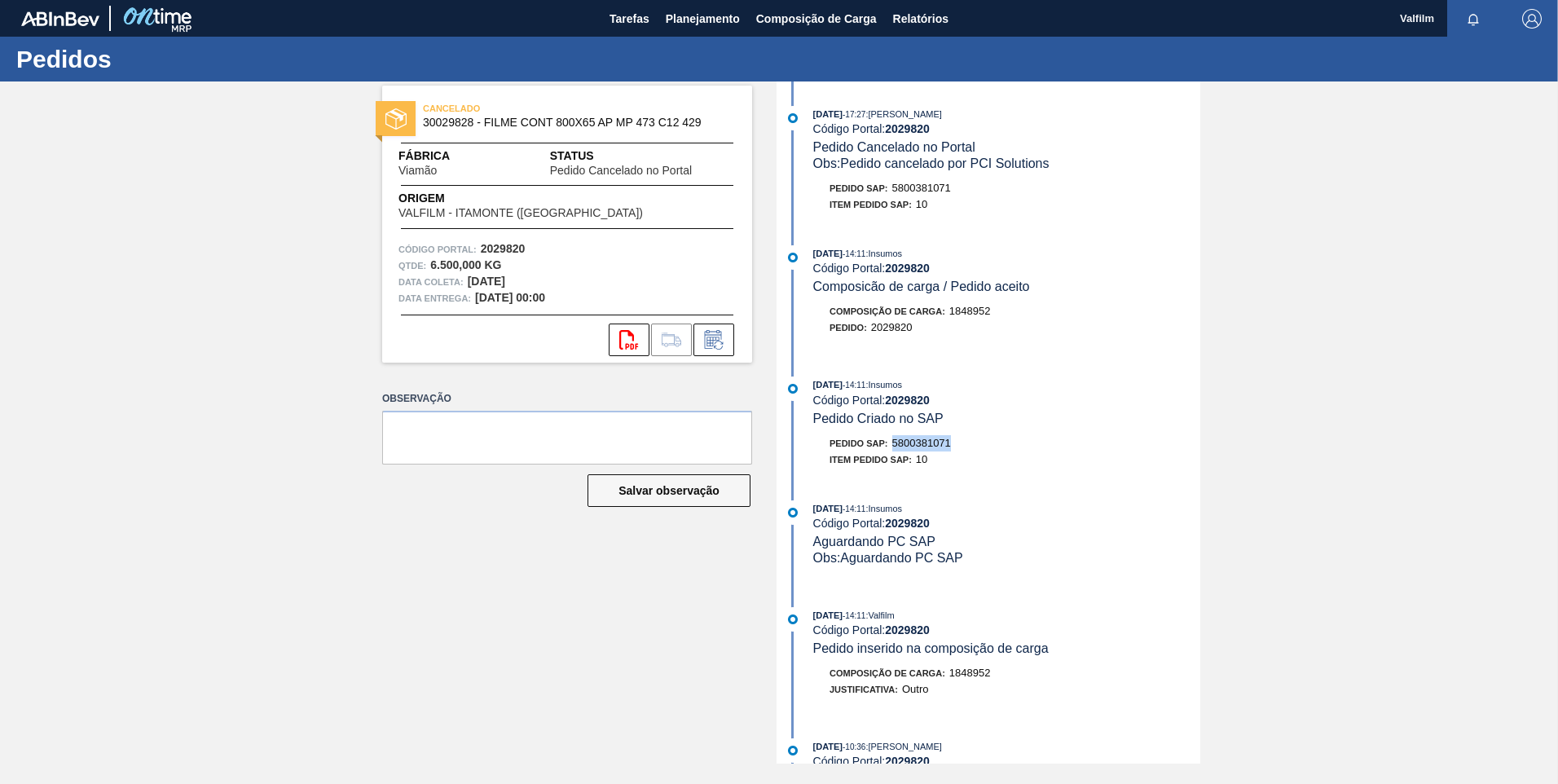
drag, startPoint x: 952, startPoint y: 448, endPoint x: 894, endPoint y: 445, distance: 58.1
click at [894, 445] on div "Pedido SAP: 5800381071" at bounding box center [1006, 443] width 387 height 16
drag, startPoint x: 894, startPoint y: 445, endPoint x: 911, endPoint y: 444, distance: 17.0
copy span "5800381071"
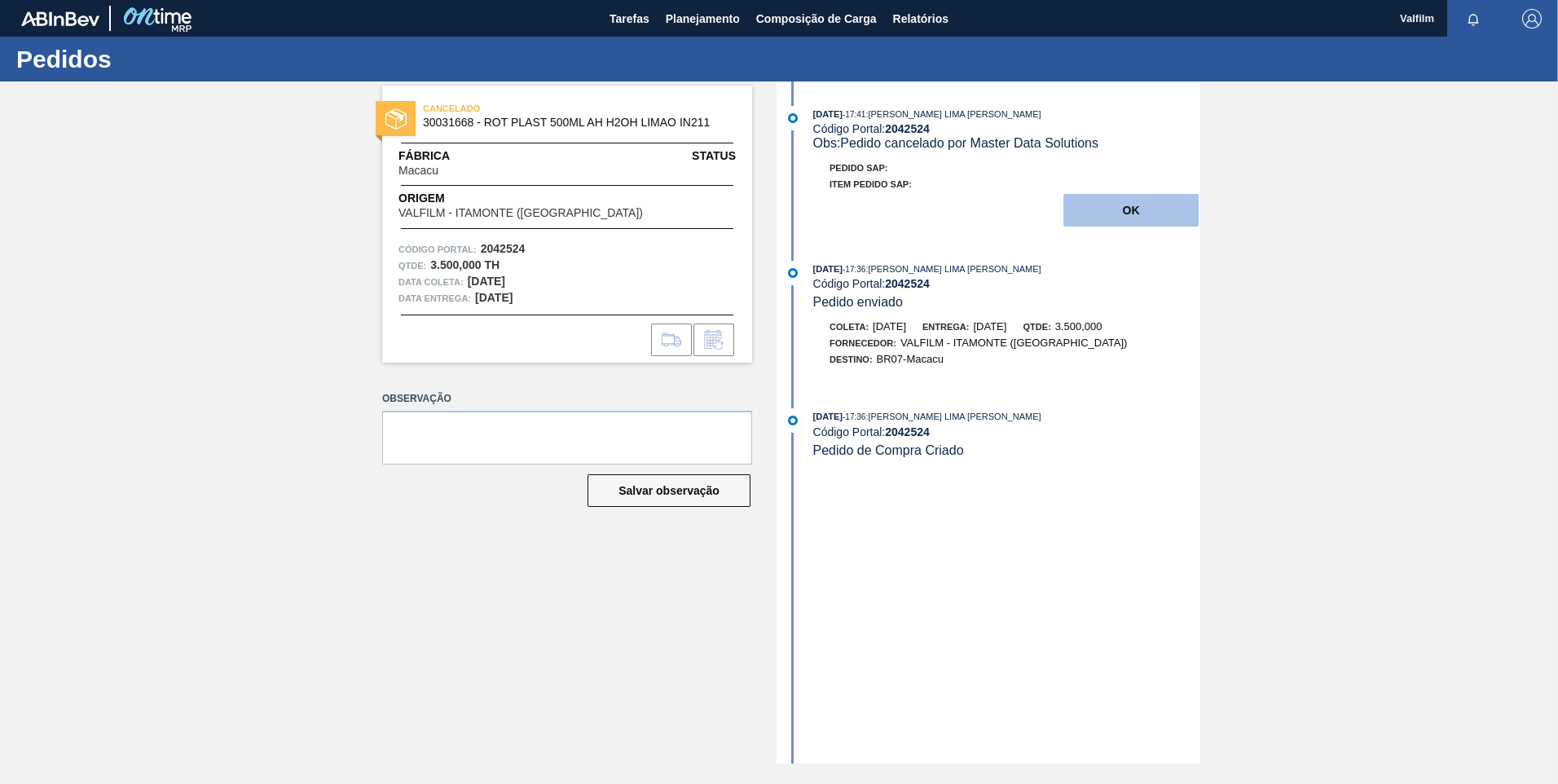
click at [1134, 212] on button "OK" at bounding box center [1131, 211] width 135 height 33
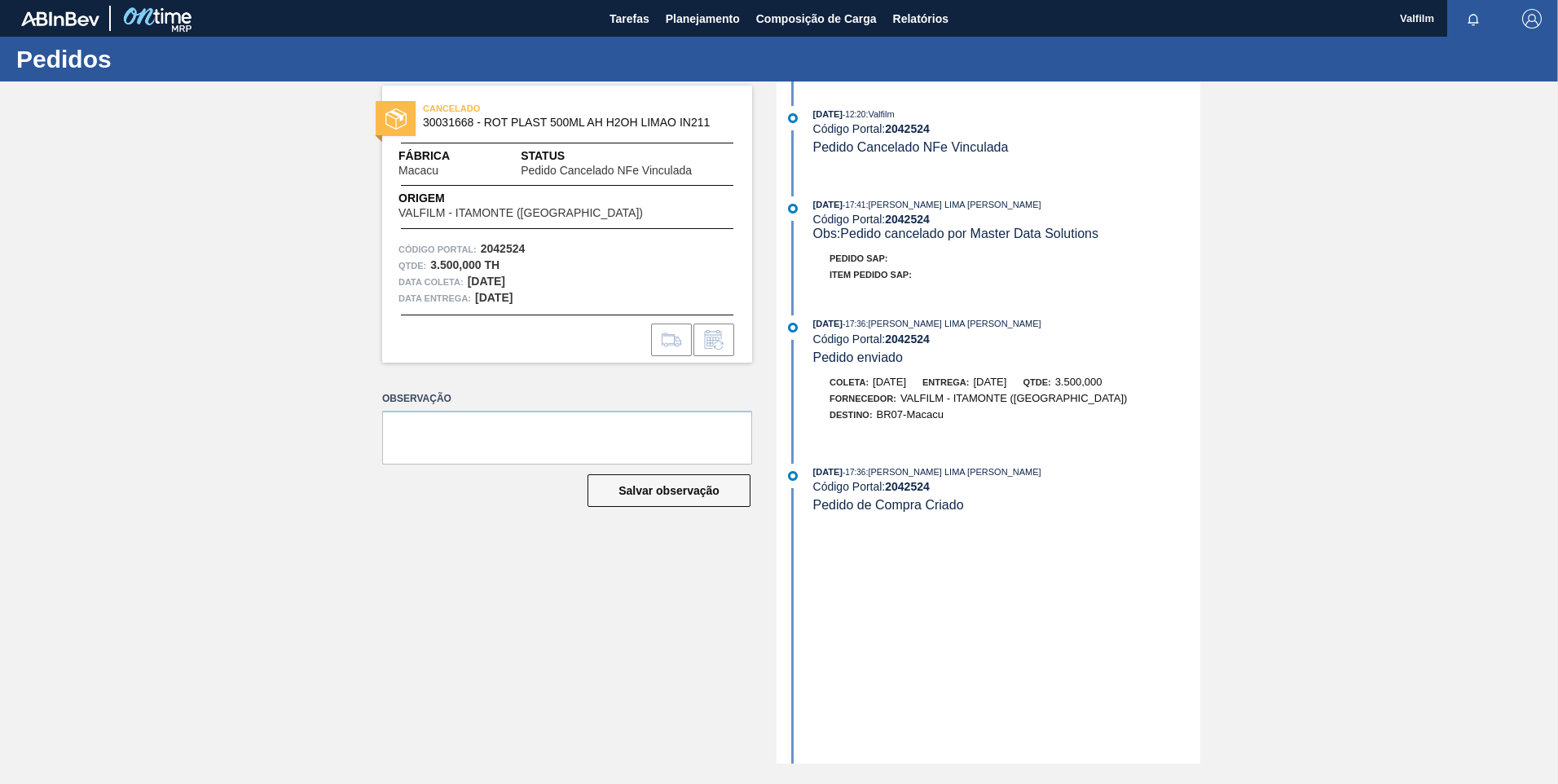
click at [975, 24] on div "Tarefas Planejamento Composição de Carga Relatórios" at bounding box center [779, 18] width 1558 height 36
click at [941, 23] on span "Relatórios" at bounding box center [920, 18] width 56 height 20
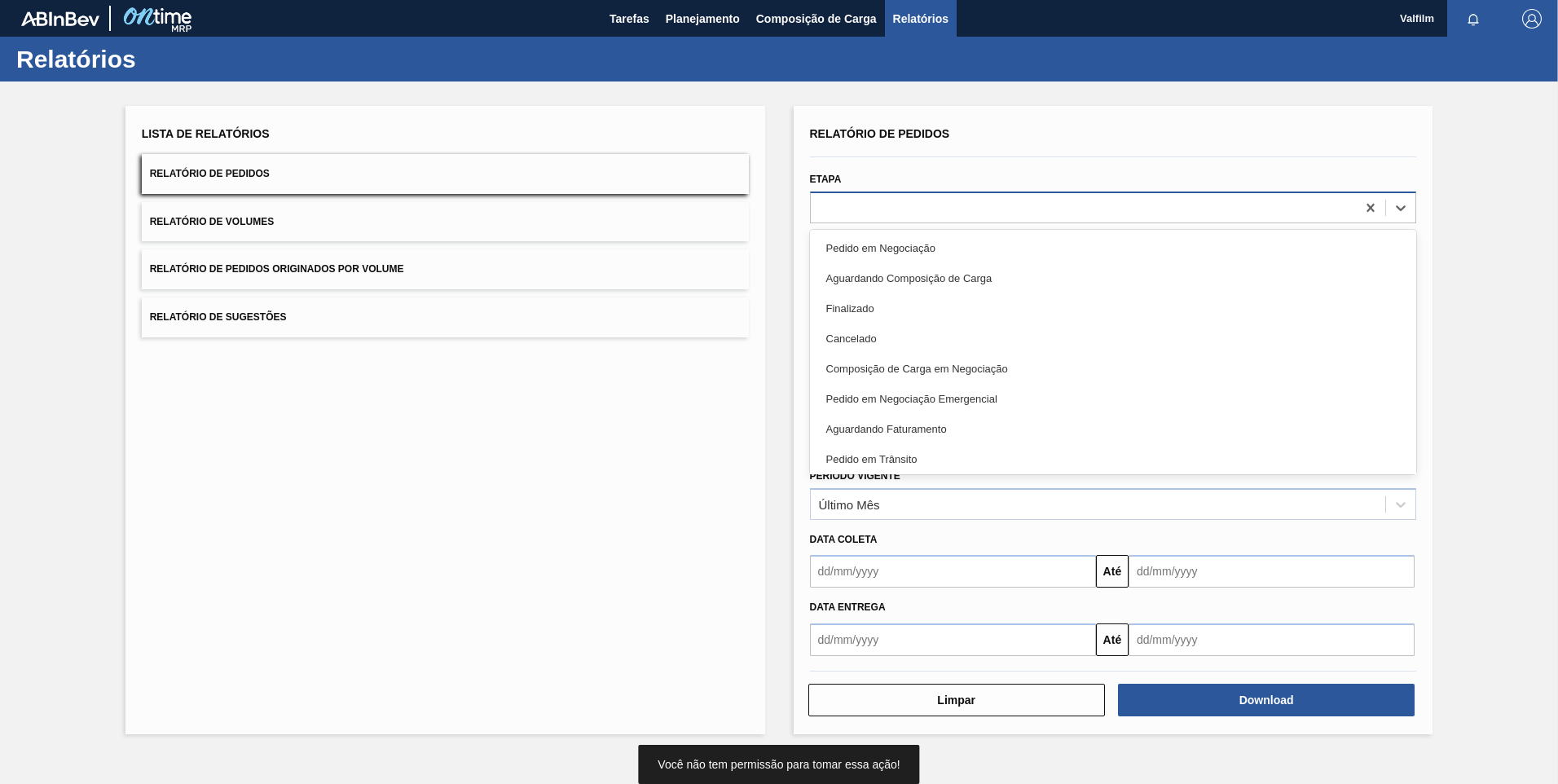
click at [935, 219] on div at bounding box center [1083, 206] width 546 height 23
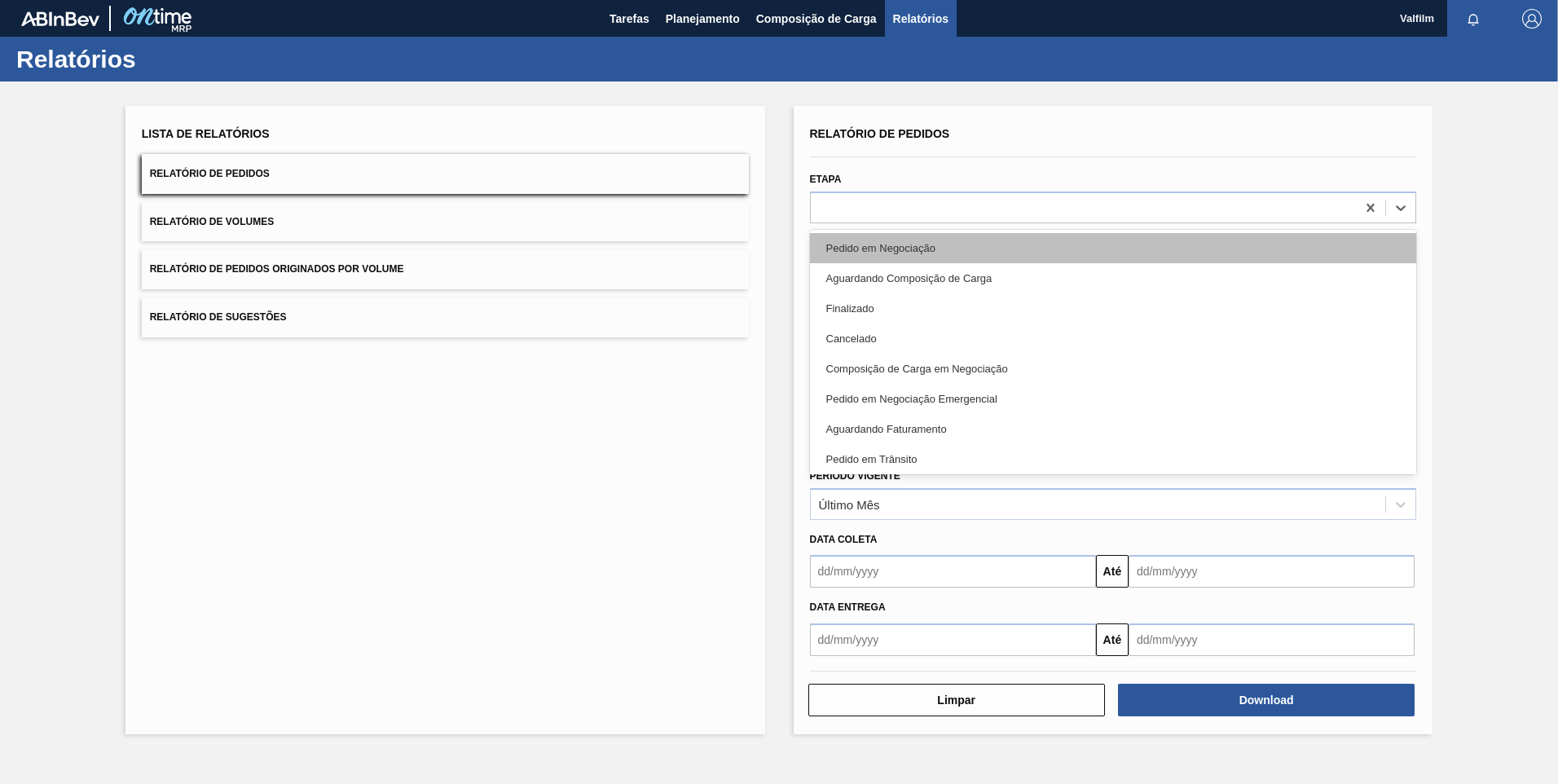
click at [935, 256] on div "Pedido em Negociação" at bounding box center [1114, 248] width 607 height 30
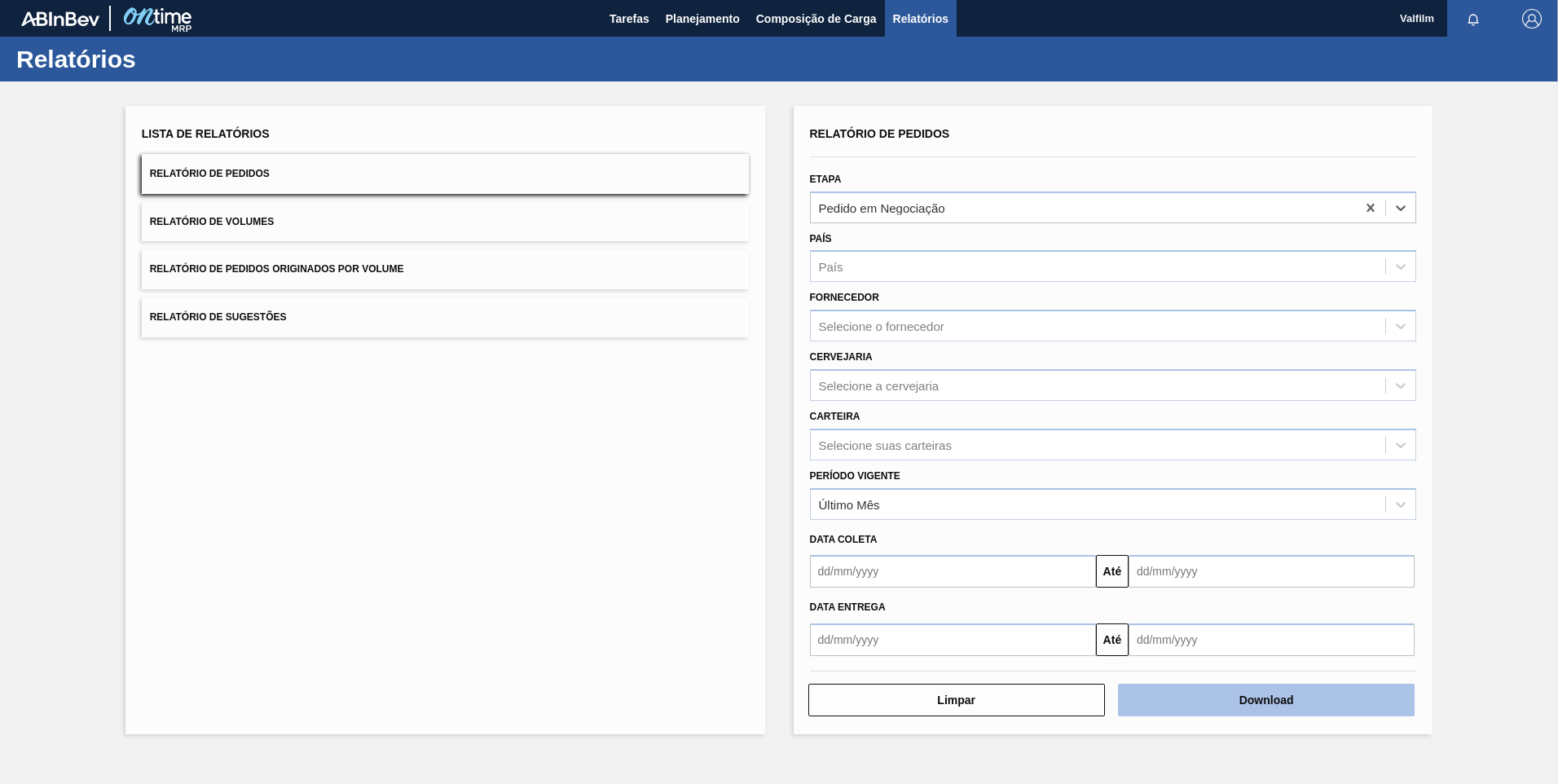
click at [1278, 714] on button "Download" at bounding box center [1267, 700] width 297 height 33
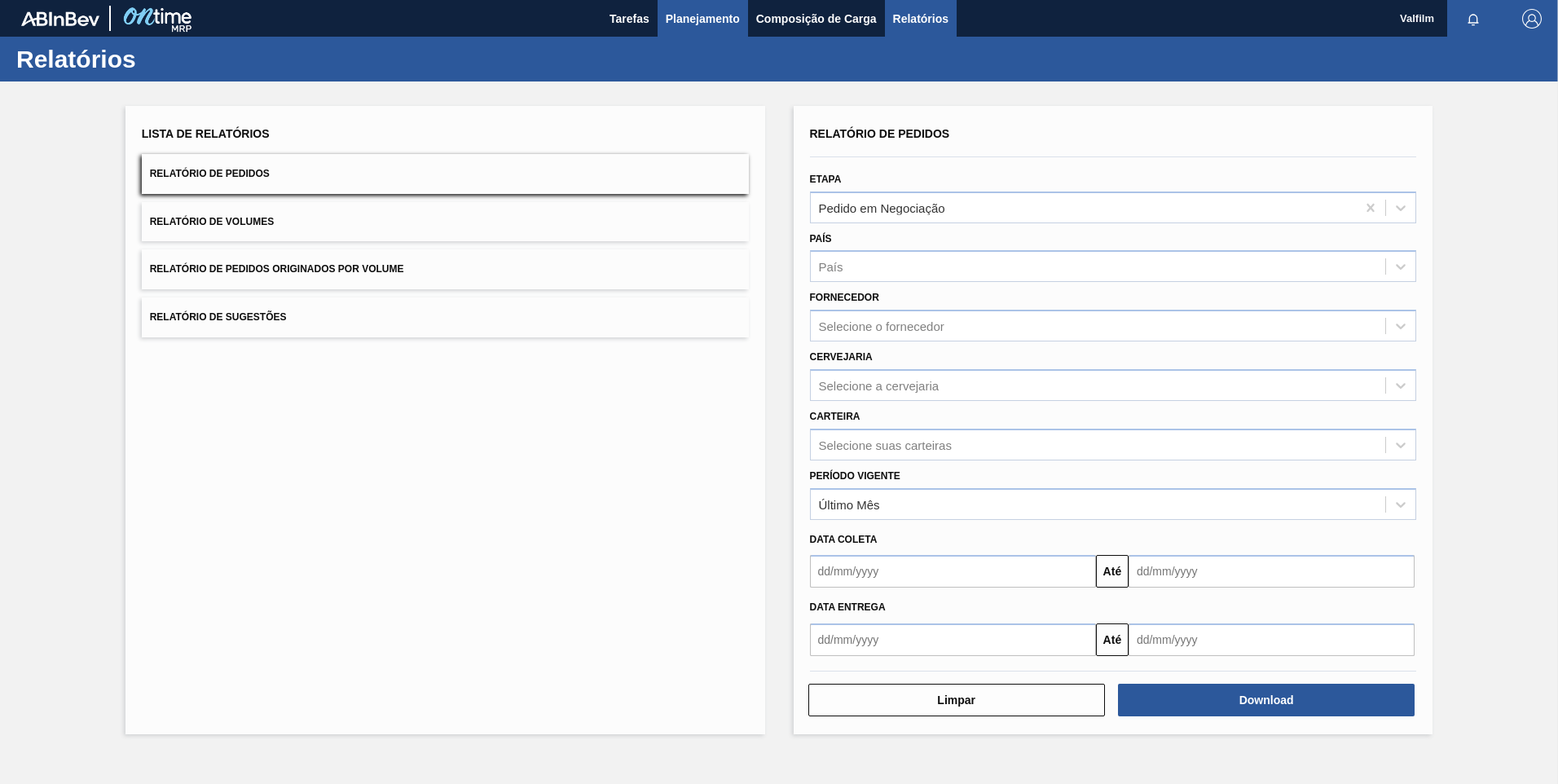
click at [705, 24] on span "Planejamento" at bounding box center [702, 18] width 74 height 20
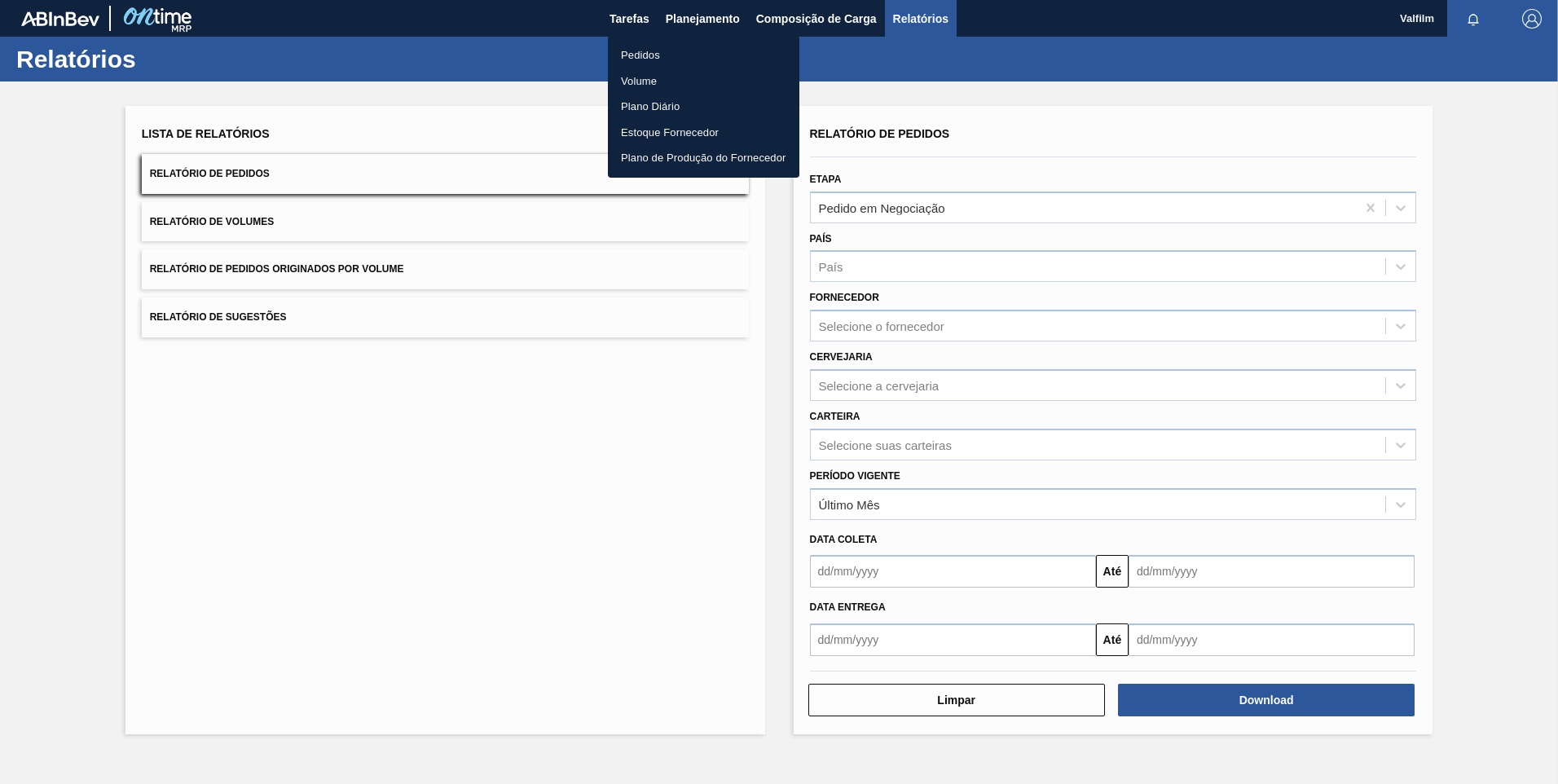
click at [658, 49] on li "Pedidos" at bounding box center [704, 56] width 192 height 26
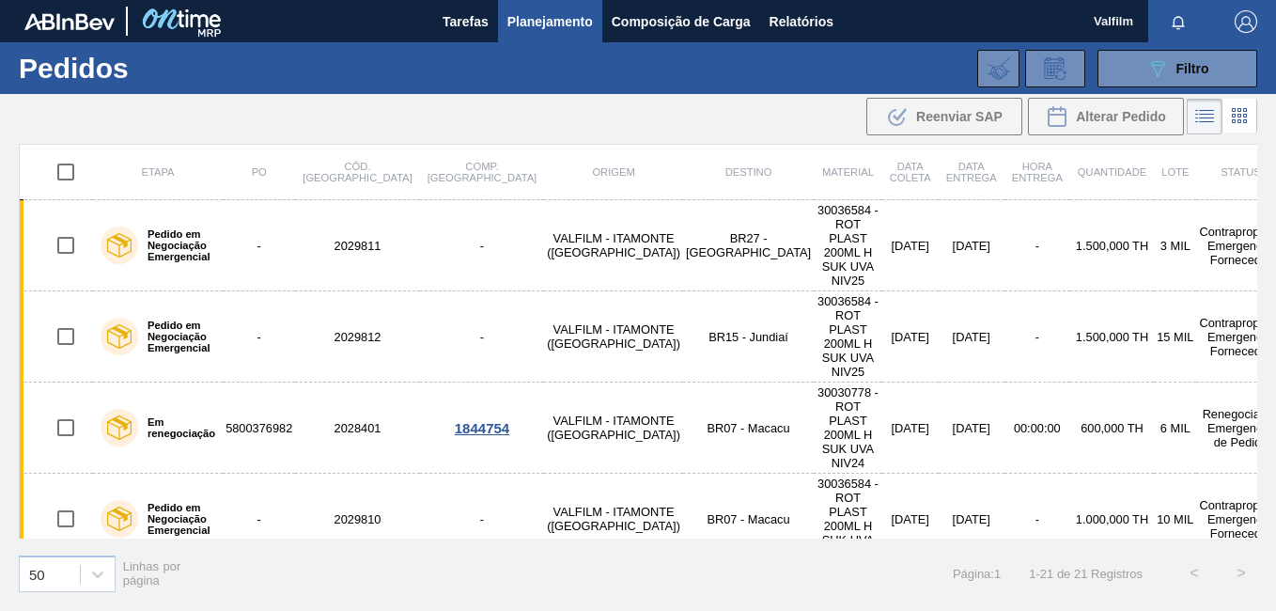
click at [544, 193] on th "Origem" at bounding box center [613, 172] width 139 height 55
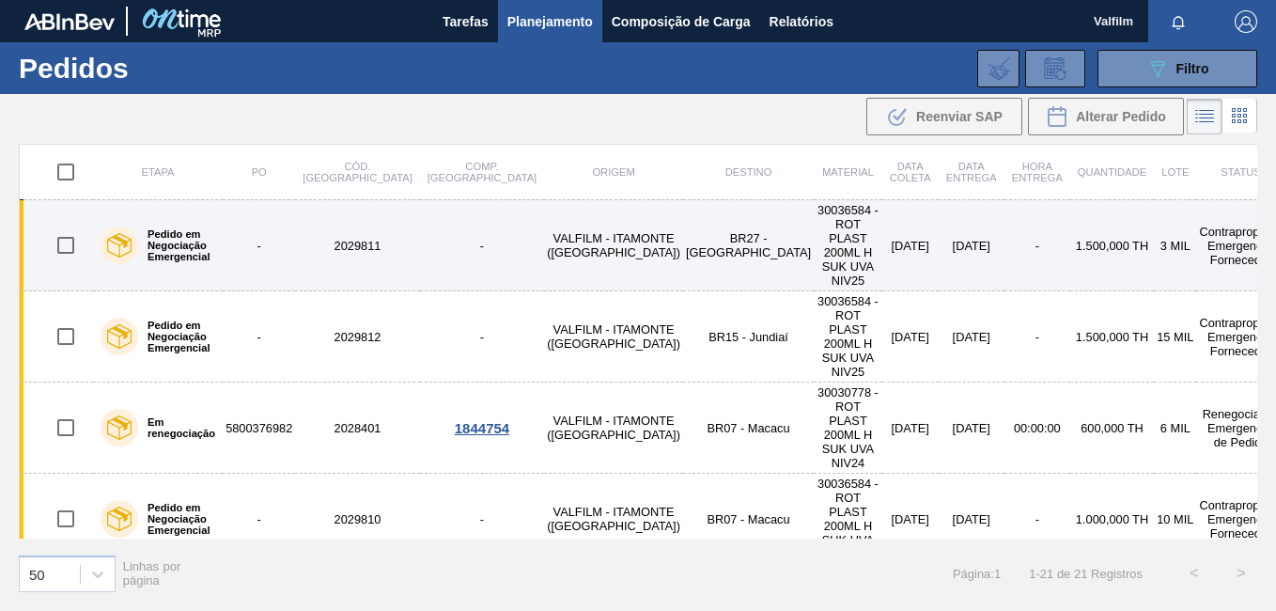
click at [544, 229] on td "VALFILM - ITAMONTE ([GEOGRAPHIC_DATA])" at bounding box center [613, 245] width 139 height 91
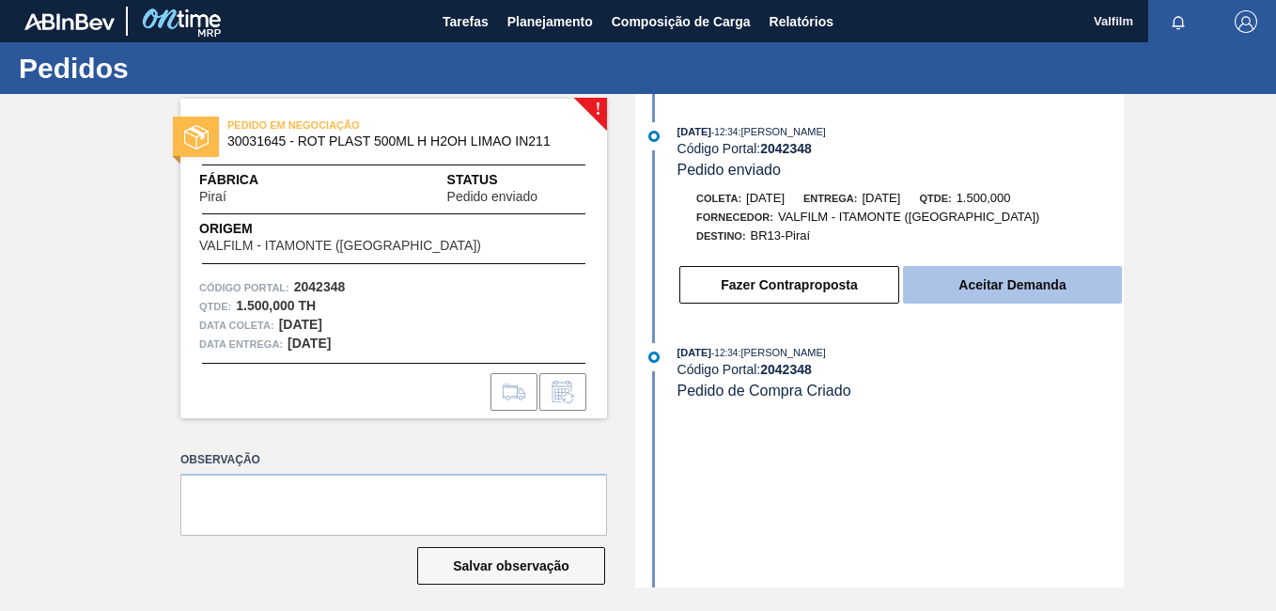
click at [987, 279] on button "Aceitar Demanda" at bounding box center [1012, 285] width 219 height 38
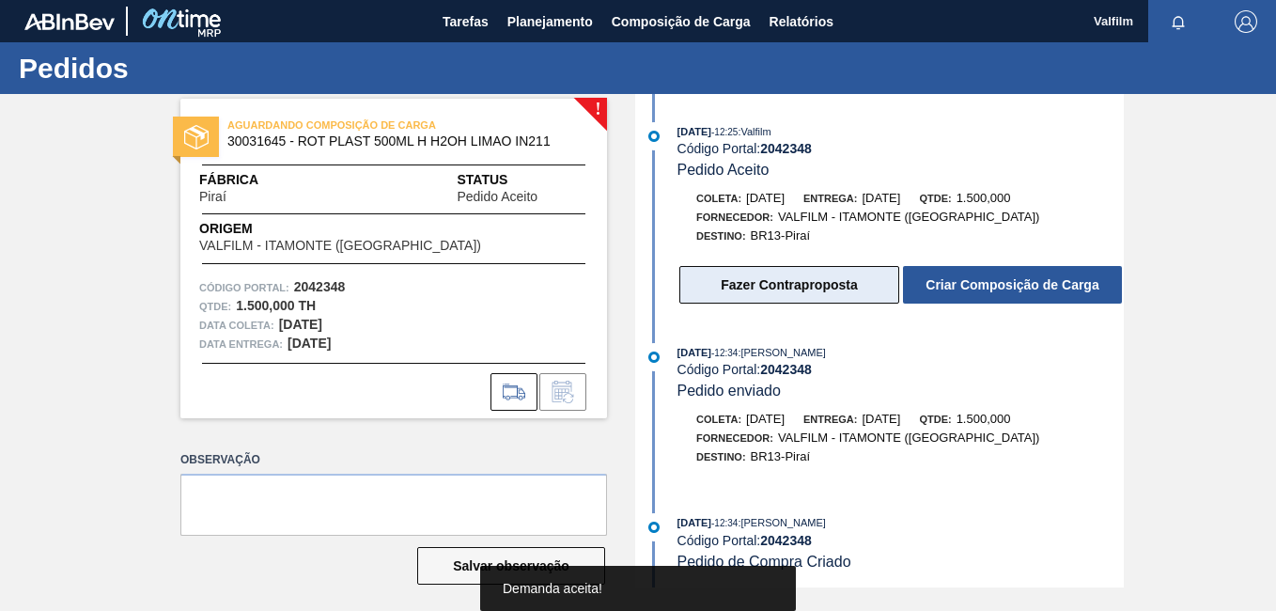
click at [849, 283] on button "Fazer Contraproposta" at bounding box center [789, 285] width 220 height 38
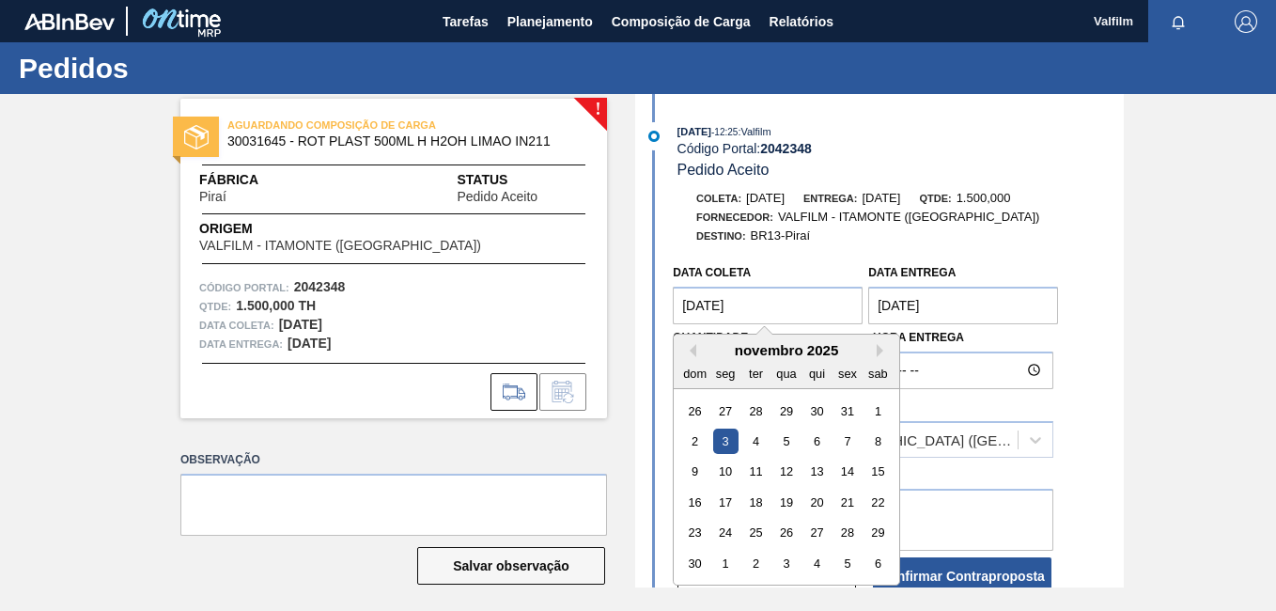
click at [794, 303] on coleta "[DATE]" at bounding box center [768, 305] width 190 height 38
click at [778, 473] on div "12" at bounding box center [786, 471] width 25 height 25
type coleta "[DATE]"
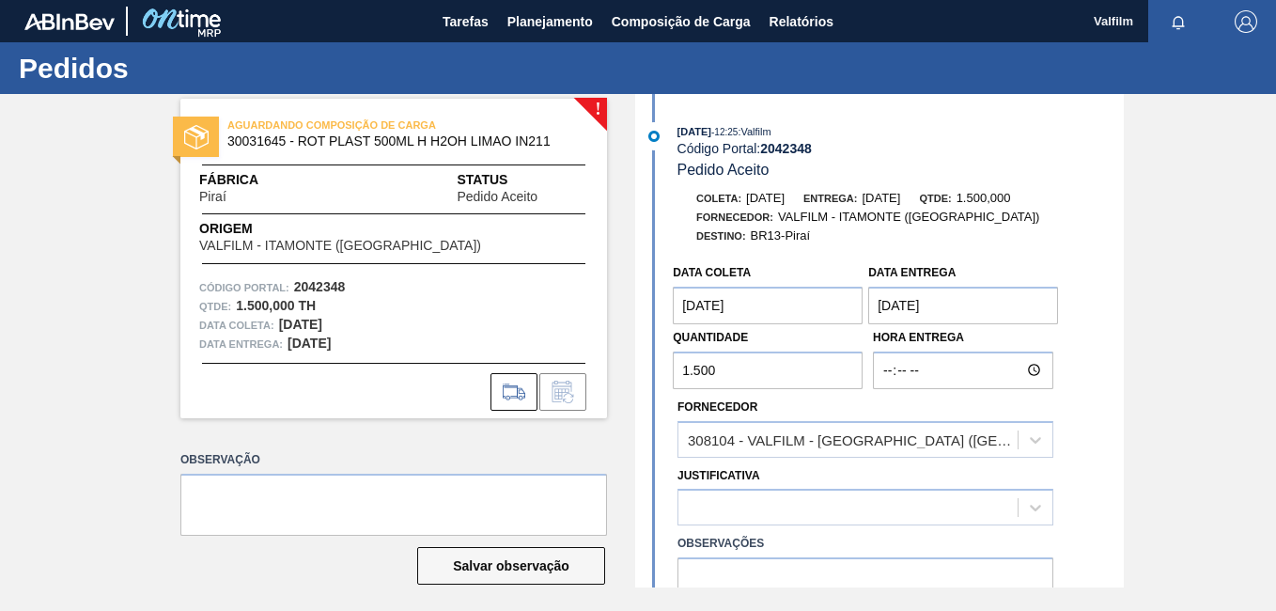
click at [727, 363] on input "1.500" at bounding box center [768, 370] width 190 height 38
drag, startPoint x: 727, startPoint y: 363, endPoint x: 639, endPoint y: 363, distance: 88.3
click at [641, 363] on div "Data coleta [DATE] Data entrega [DATE] Quantidade 1.500 Hora Entrega Fornecedor…" at bounding box center [882, 460] width 484 height 410
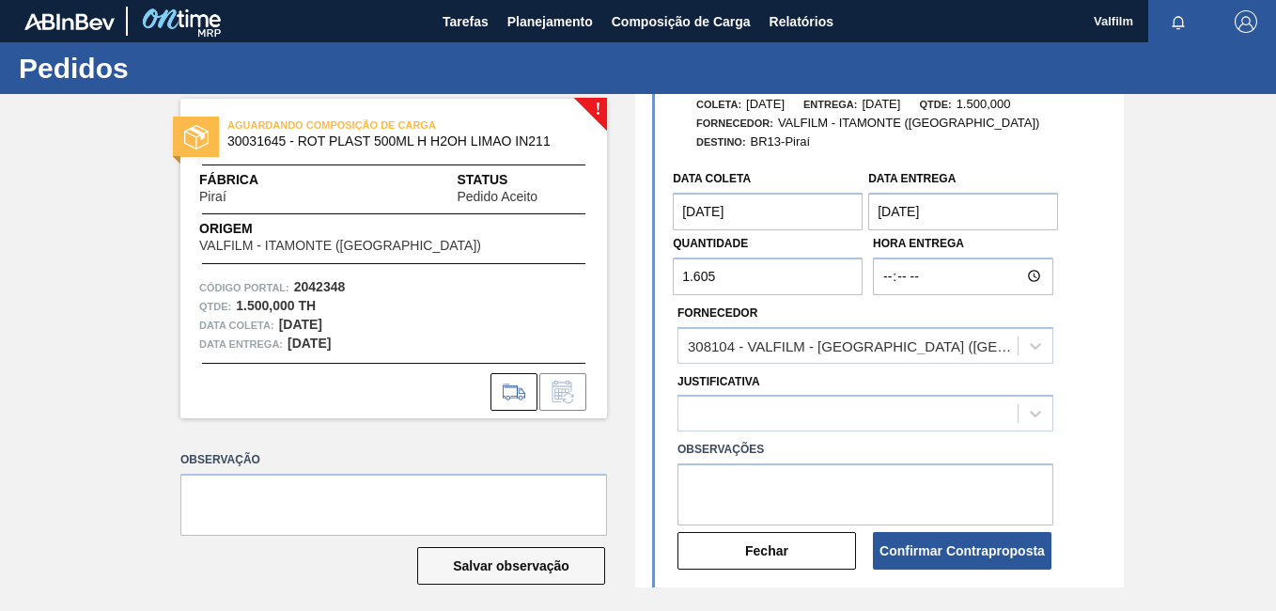
type input "1.605"
click at [751, 436] on label "Observações" at bounding box center [865, 449] width 376 height 27
click at [749, 418] on div at bounding box center [865, 412] width 376 height 37
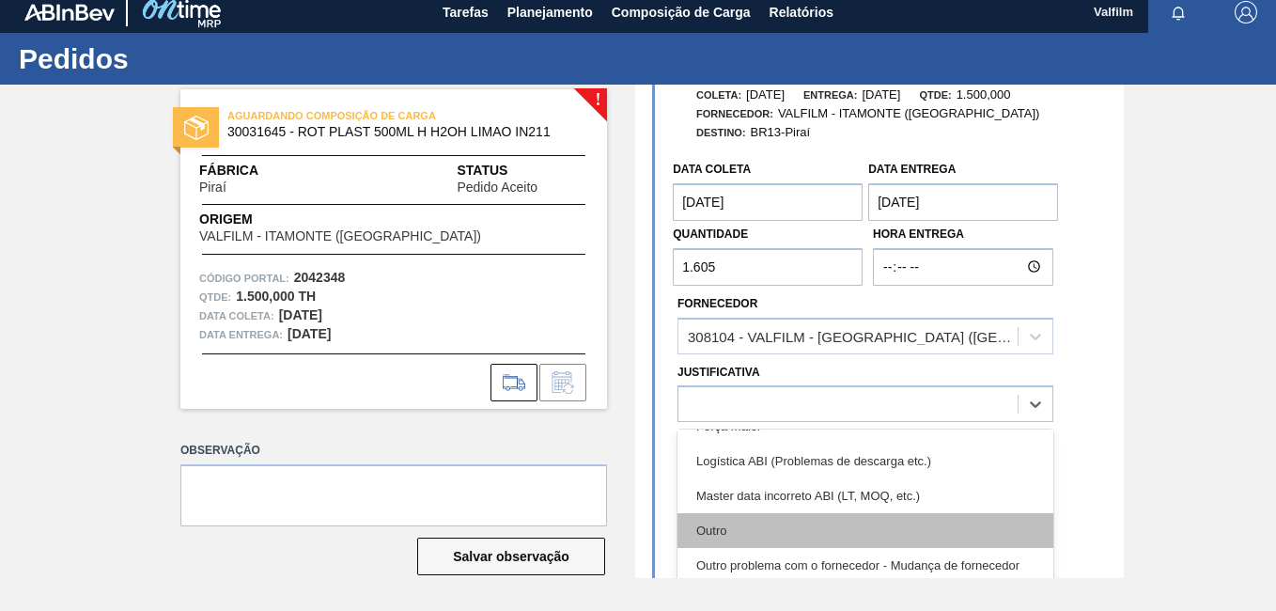
click at [769, 530] on div "Outro" at bounding box center [865, 530] width 376 height 35
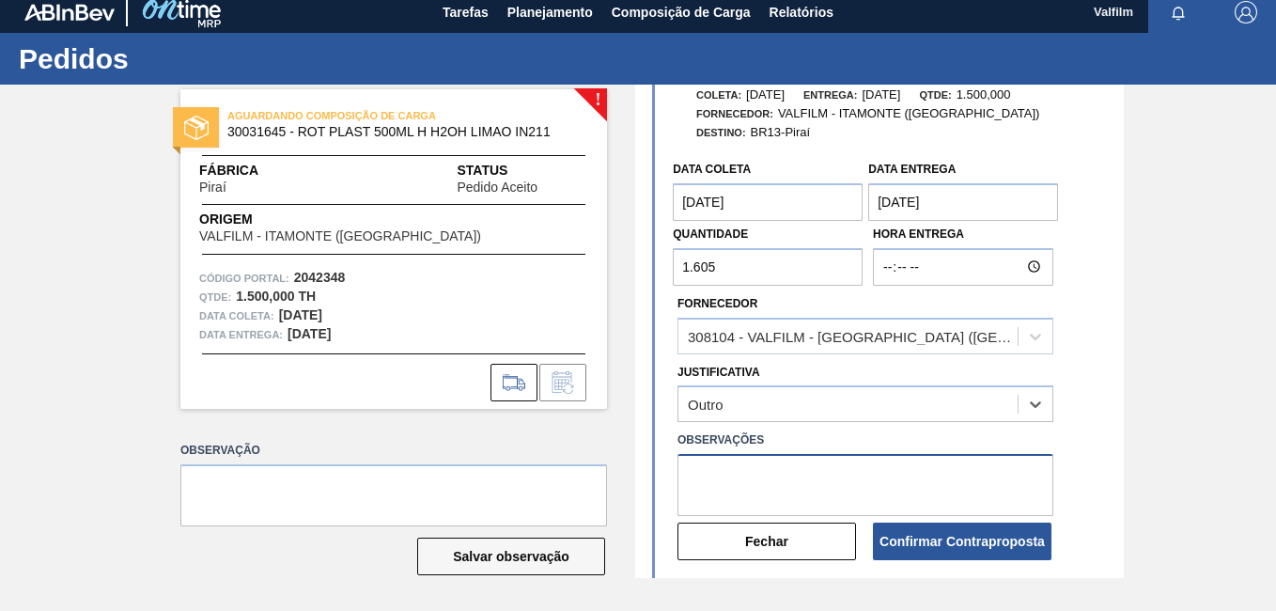
click at [773, 484] on textarea at bounding box center [865, 485] width 376 height 62
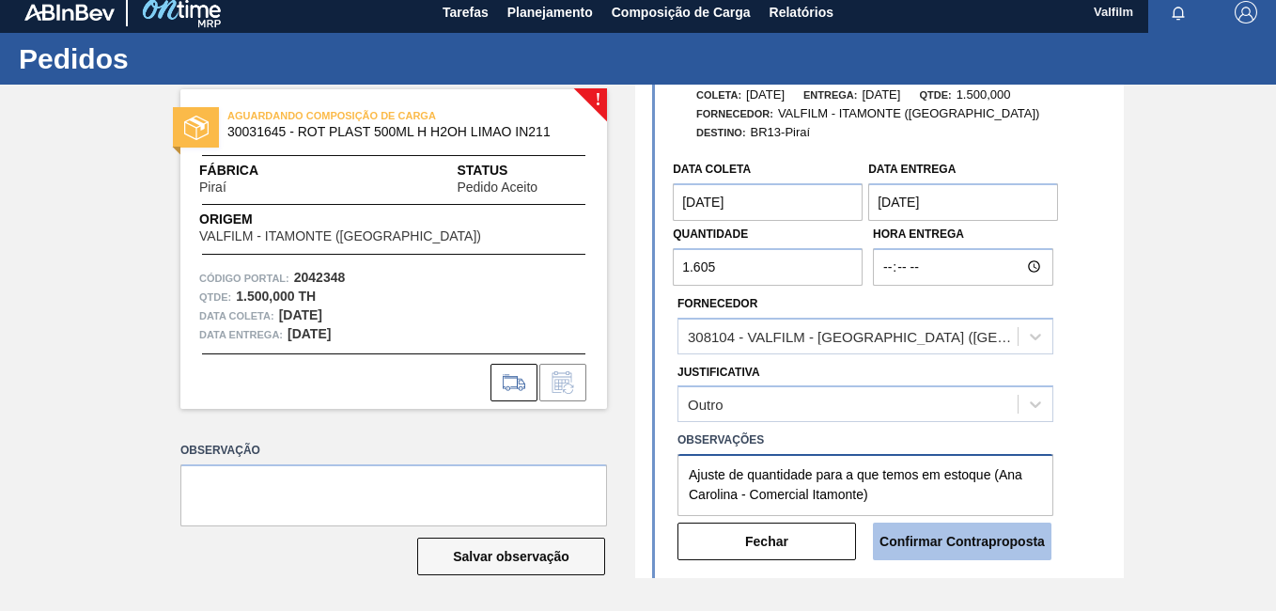
type textarea "Ajuste de quantidade para a que temos em estoque (Ana Carolina - Comercial Itam…"
click at [951, 534] on button "Confirmar Contraproposta" at bounding box center [962, 541] width 178 height 38
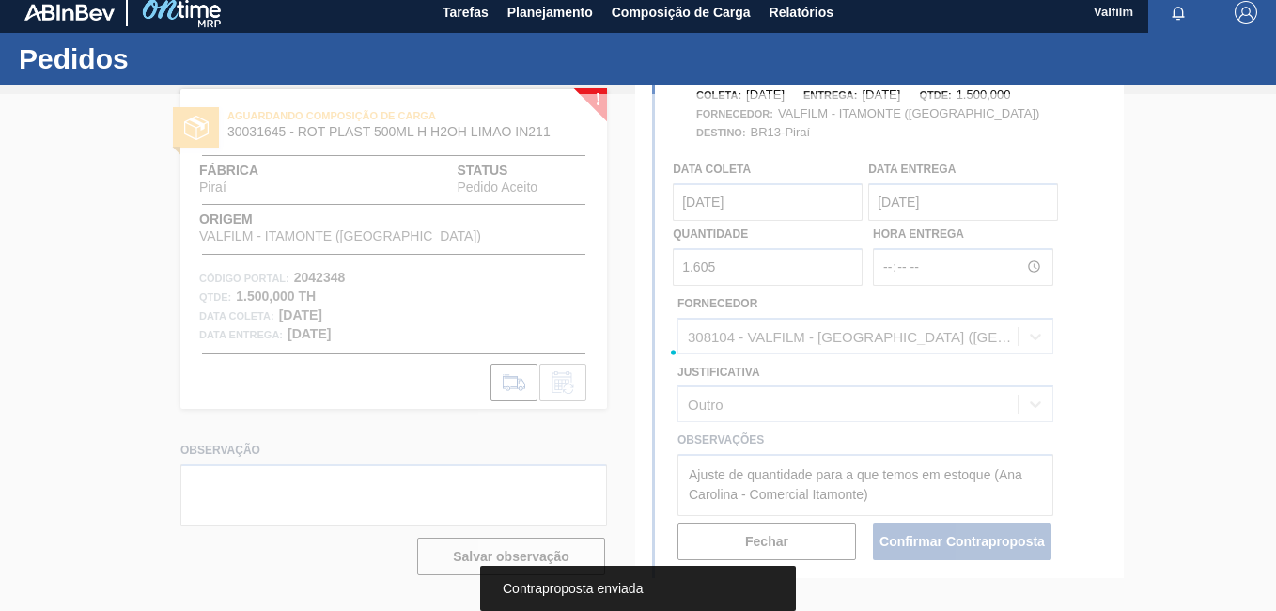
scroll to position [302, 0]
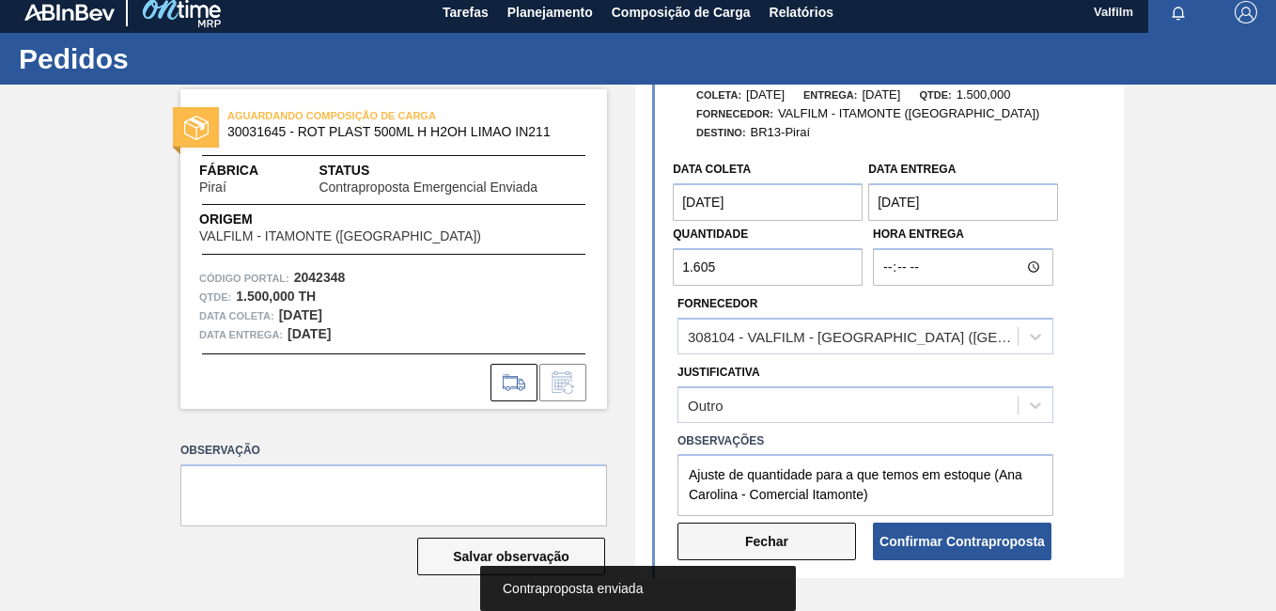
click at [828, 546] on button "Fechar" at bounding box center [766, 541] width 178 height 38
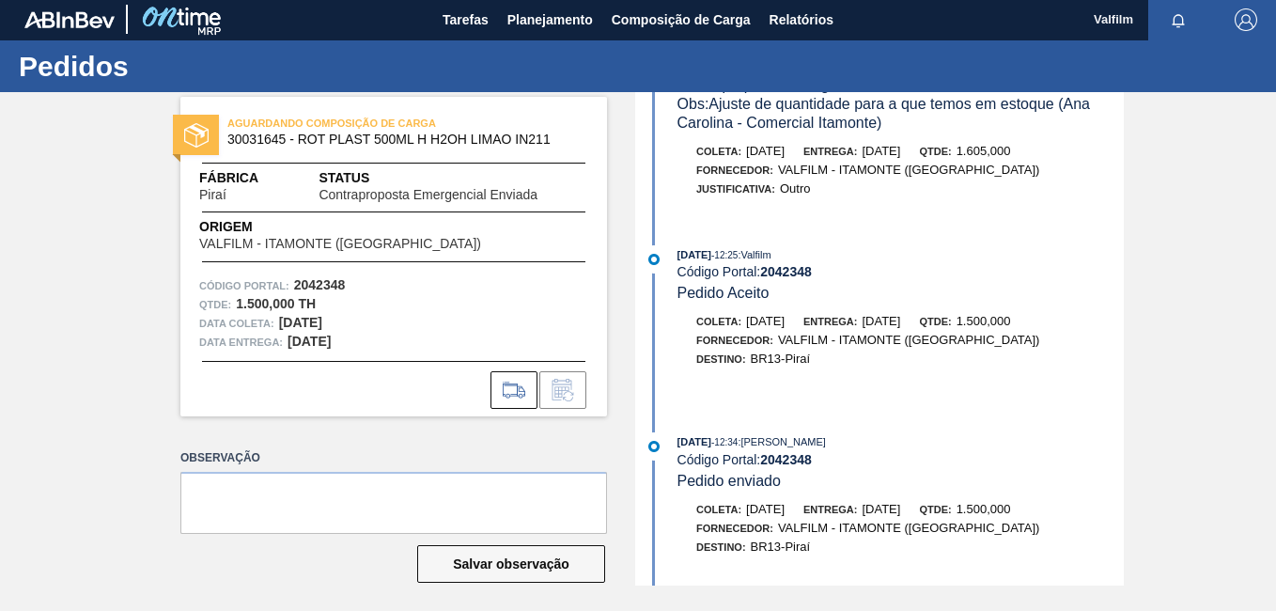
scroll to position [0, 0]
